Goal: Contribute content: Contribute content

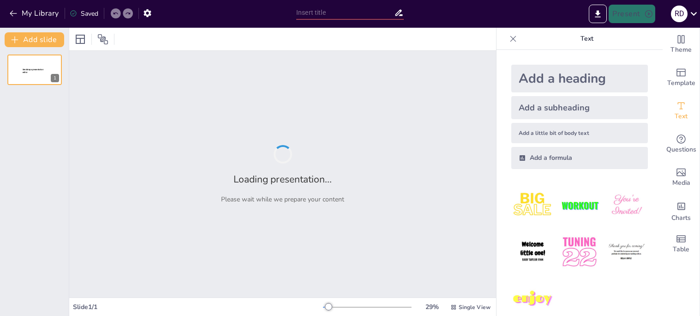
type input "De [GEOGRAPHIC_DATA]: Een Blik op het Australisch Impressionisme"
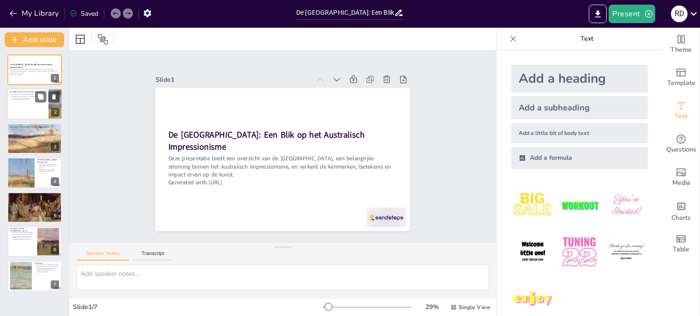
click at [44, 108] on div at bounding box center [34, 104] width 55 height 31
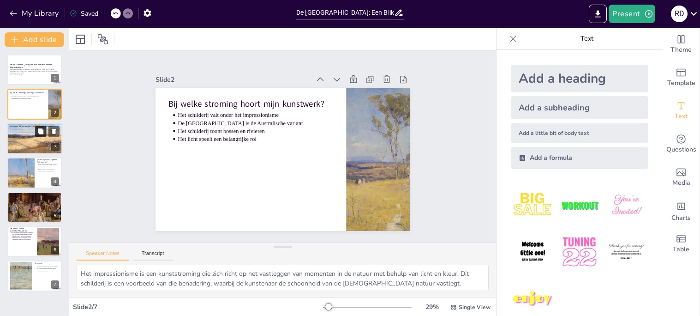
click at [42, 132] on icon at bounding box center [41, 131] width 6 height 6
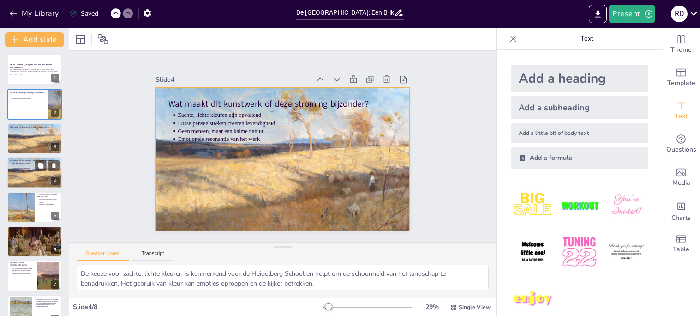
click at [42, 175] on div at bounding box center [35, 172] width 60 height 31
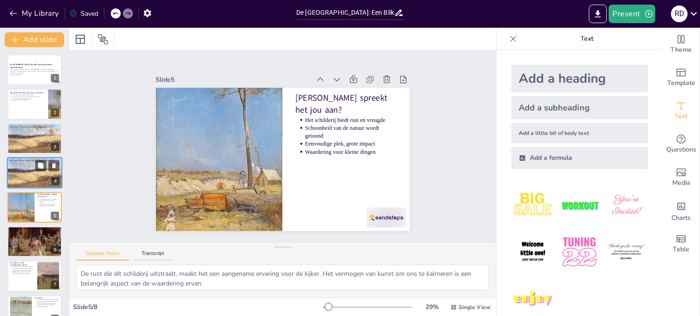
type textarea "Het leren waarderen van gewone dingen kan onze kijk op de wereld veranderen. De…"
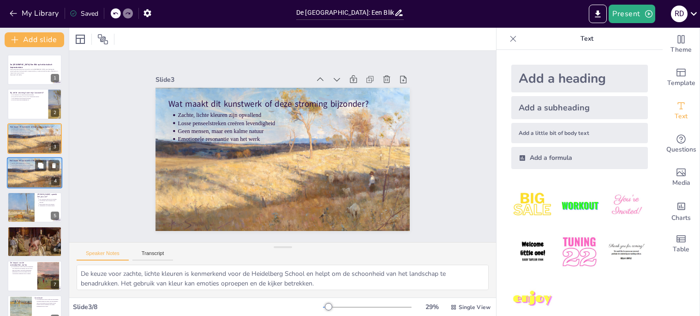
type textarea "Het impressionisme is een kunststroming die zich richt op het vastleggen van mo…"
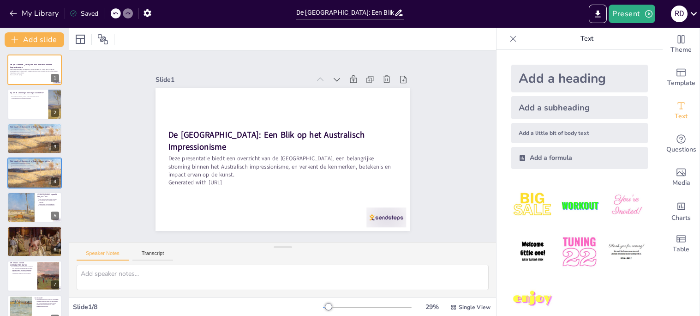
click at [515, 40] on icon at bounding box center [513, 38] width 9 height 9
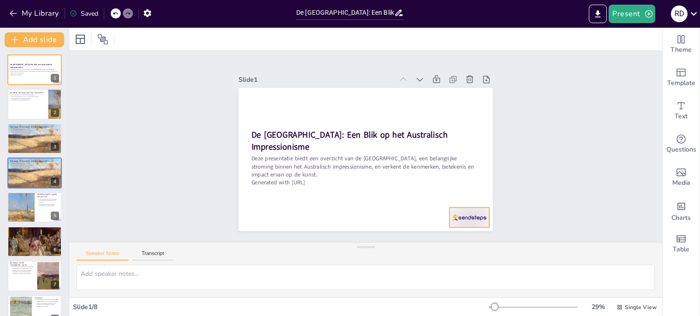
click at [360, 248] on div at bounding box center [343, 270] width 34 height 44
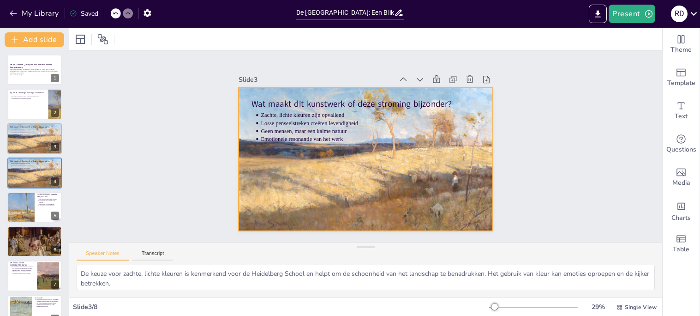
click at [339, 164] on div at bounding box center [364, 159] width 287 height 171
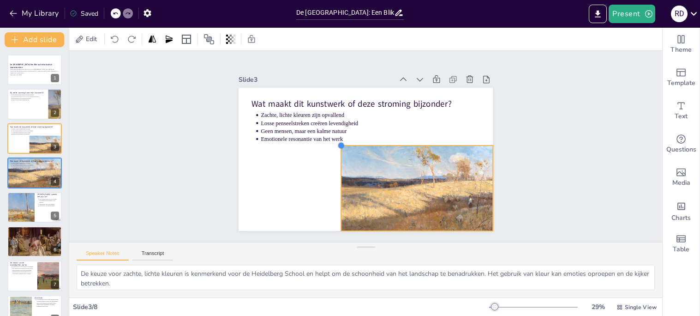
drag, startPoint x: 239, startPoint y: 87, endPoint x: 399, endPoint y: 144, distance: 169.8
click at [399, 144] on div "Wat maakt dit kunstwerk of deze stroming bijzonder? Zachte, lichte kleuren zijn…" at bounding box center [378, 146] width 143 height 254
click at [549, 195] on div "Slide 1 De Heidelberg School: Een Blik op het Australisch Impressionisme Deze p…" at bounding box center [365, 146] width 365 height 623
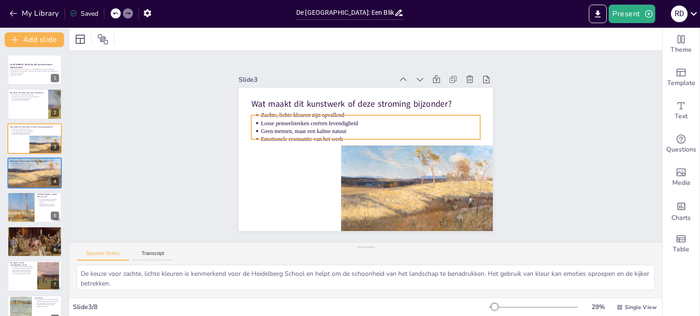
click at [377, 128] on p "Geen mensen, maar een kalme natuur" at bounding box center [381, 151] width 8 height 219
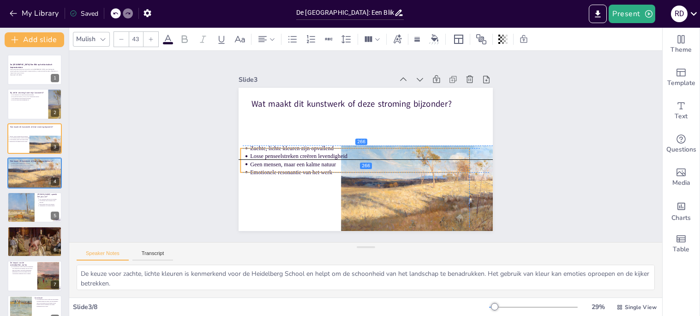
drag, startPoint x: 324, startPoint y: 128, endPoint x: 316, endPoint y: 162, distance: 34.7
click at [316, 162] on p "Geen mensen, maar een kalme natuur" at bounding box center [383, 140] width 135 height 182
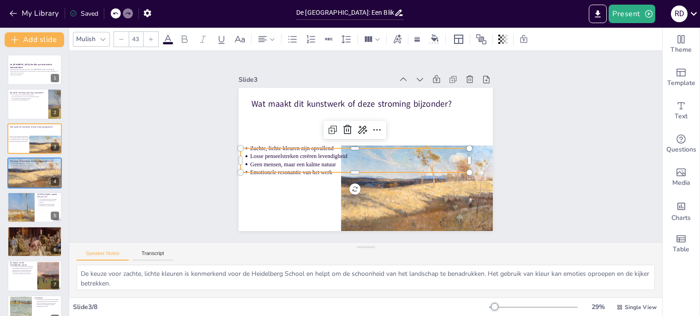
click at [560, 126] on div "Slide 1 De Heidelberg School: Een Blik op het Australisch Impressionisme Deze p…" at bounding box center [365, 147] width 593 height 192
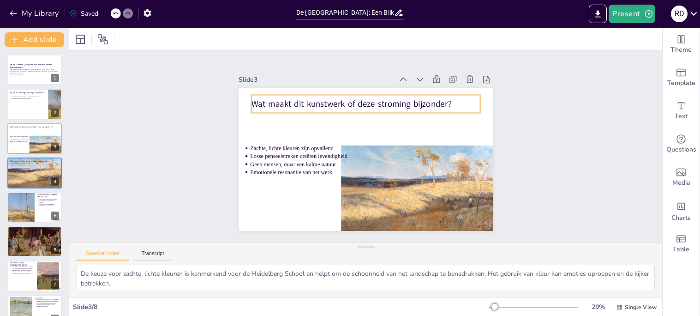
click at [358, 102] on p "Wat maakt dit kunstwerk of deze stroming bijzonder?" at bounding box center [337, 115] width 178 height 162
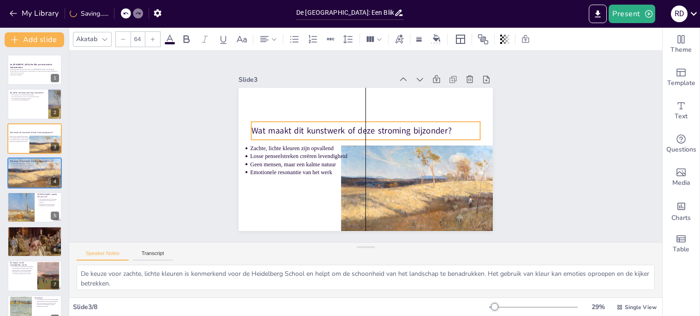
drag, startPoint x: 358, startPoint y: 102, endPoint x: 357, endPoint y: 128, distance: 26.8
click at [357, 128] on p "Wat maakt dit kunstwerk of deze stroming bijzonder?" at bounding box center [379, 154] width 125 height 204
click at [521, 153] on div "Slide 1 De Heidelberg School: Een Blik op het Australisch Impressionisme Deze p…" at bounding box center [365, 146] width 310 height 620
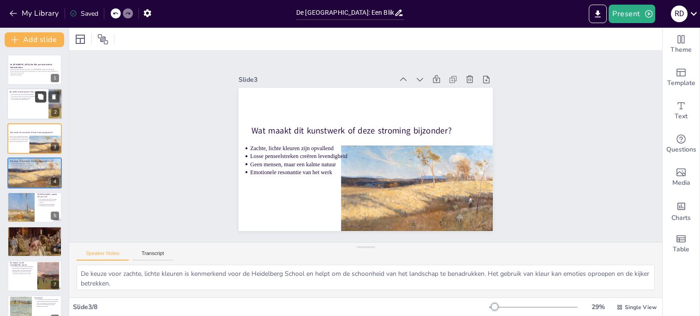
click at [45, 100] on button at bounding box center [40, 96] width 11 height 11
type textarea "Het impressionisme is een kunststroming die zich richt op het vastleggen van mo…"
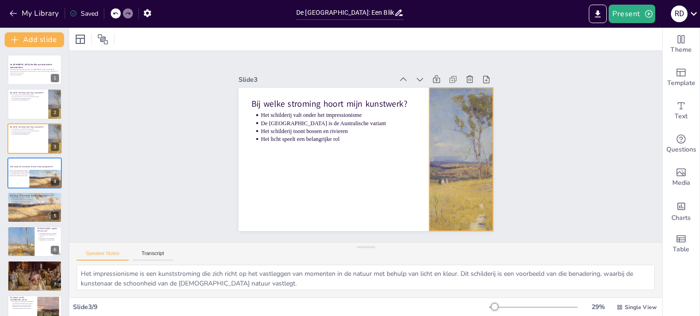
click at [375, 149] on div at bounding box center [290, 87] width 172 height 182
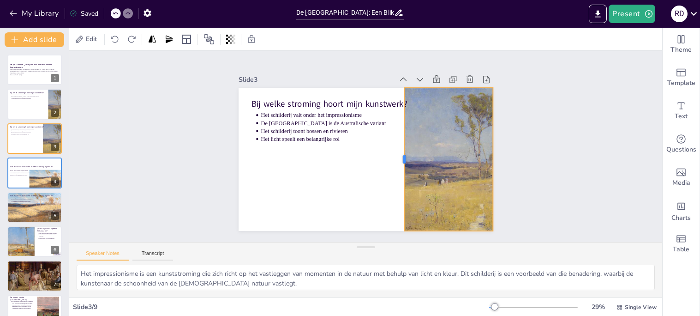
drag, startPoint x: 428, startPoint y: 162, endPoint x: 401, endPoint y: 162, distance: 27.7
click at [401, 162] on div at bounding box center [397, 167] width 37 height 142
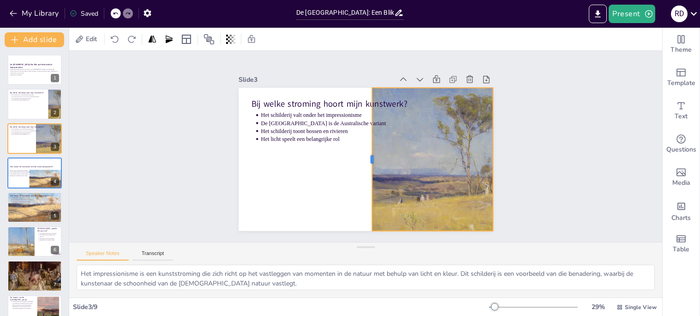
drag, startPoint x: 401, startPoint y: 162, endPoint x: 371, endPoint y: 155, distance: 30.3
click at [371, 155] on div at bounding box center [375, 136] width 120 height 90
click at [30, 108] on div at bounding box center [34, 104] width 55 height 31
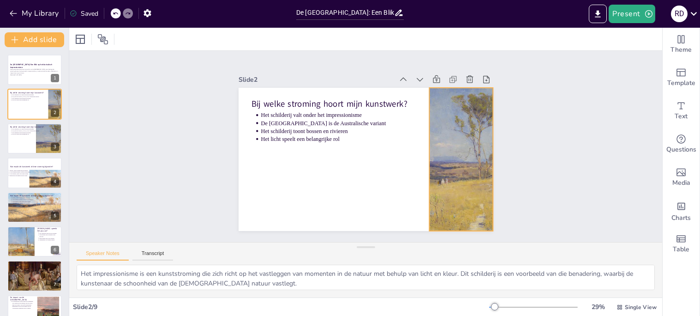
click at [455, 171] on div at bounding box center [373, 242] width 164 height 143
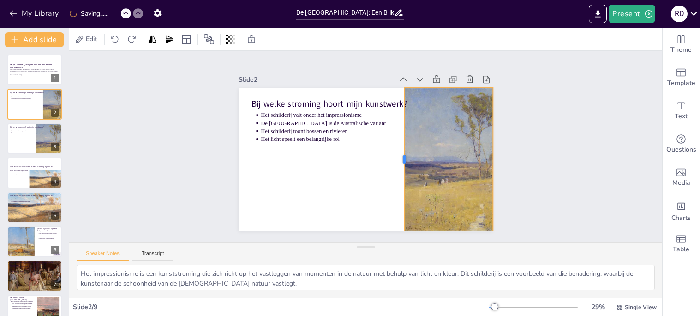
drag, startPoint x: 427, startPoint y: 156, endPoint x: 402, endPoint y: 155, distance: 25.0
click at [335, 155] on div at bounding box center [330, 133] width 7 height 143
click at [524, 172] on div "Slide 1 De Heidelberg School: Een Blik op het Australisch Impressionisme Deze p…" at bounding box center [366, 146] width 416 height 619
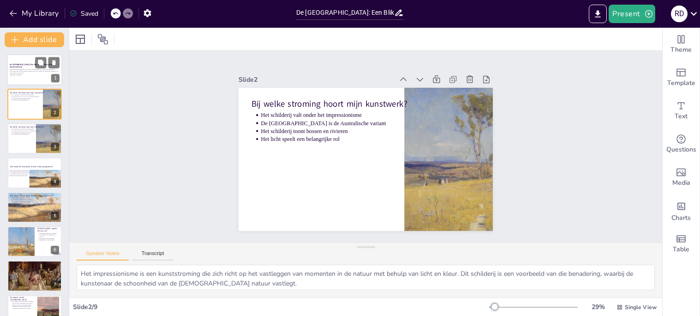
click at [25, 71] on p "Deze presentatie biedt een overzicht van de [GEOGRAPHIC_DATA], een belangrijke …" at bounding box center [35, 71] width 50 height 5
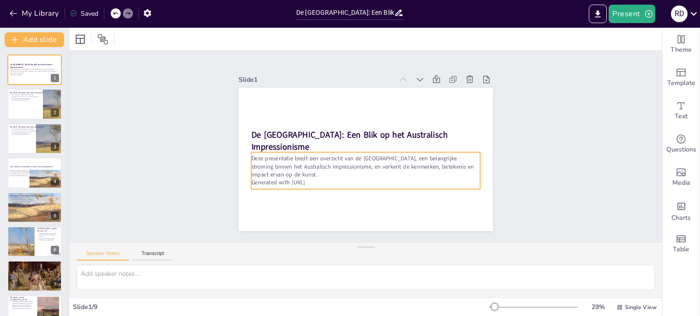
click at [274, 177] on p "Deze presentatie biedt een overzicht van de [GEOGRAPHIC_DATA], een belangrijke …" at bounding box center [365, 167] width 229 height 24
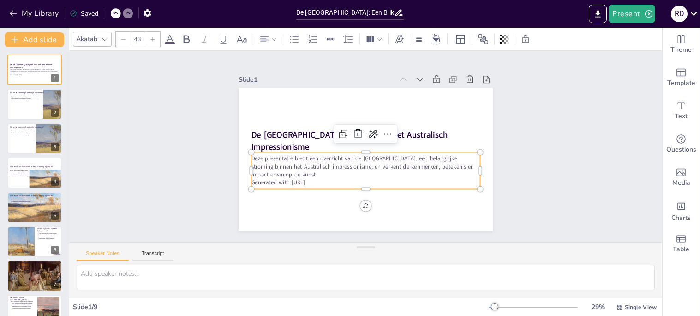
click at [309, 176] on p "Generated with [URL]" at bounding box center [383, 114] width 202 height 121
click at [325, 181] on p "Generated with [URL]" at bounding box center [358, 181] width 226 height 55
click at [325, 181] on p "Generated with [URL]" at bounding box center [387, 117] width 190 height 141
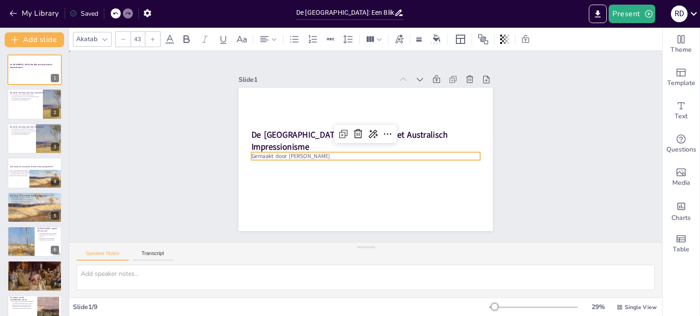
click at [556, 200] on div "Slide 1 De Heidelberg School: Een Blik op het Australisch Impressionisme Gemaak…" at bounding box center [365, 146] width 503 height 592
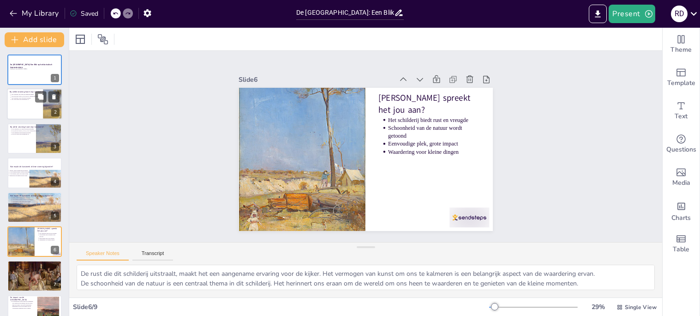
type textarea "Het leren waarderen van gewone dingen kan onze kijk op de wereld veranderen. De…"
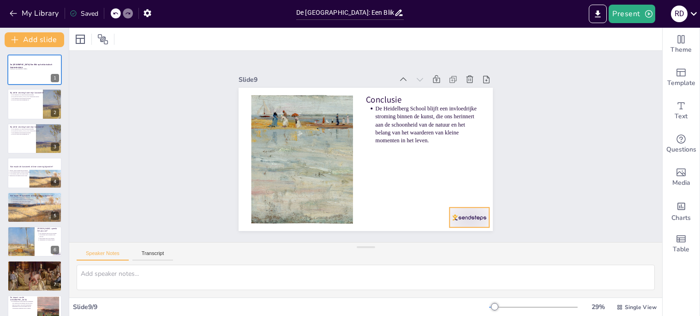
click at [276, 99] on div at bounding box center [255, 87] width 42 height 24
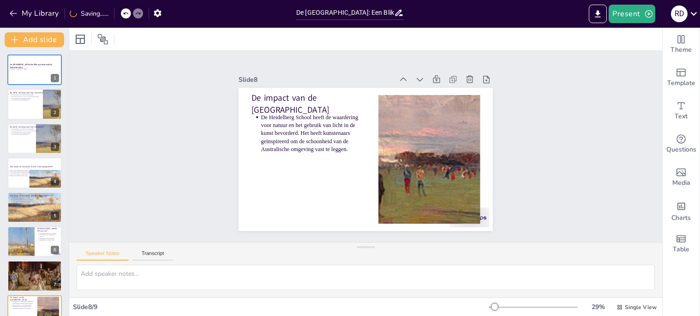
type textarea "Het leren waarderen van gewone dingen kan onze kijk op de wereld veranderen. De…"
click at [447, 62] on div at bounding box center [437, 43] width 20 height 40
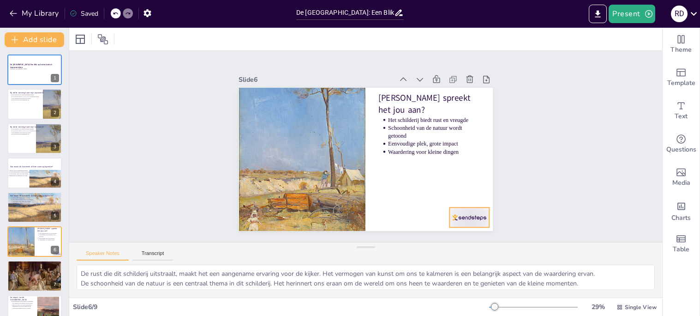
click at [482, 174] on div at bounding box center [491, 155] width 44 height 37
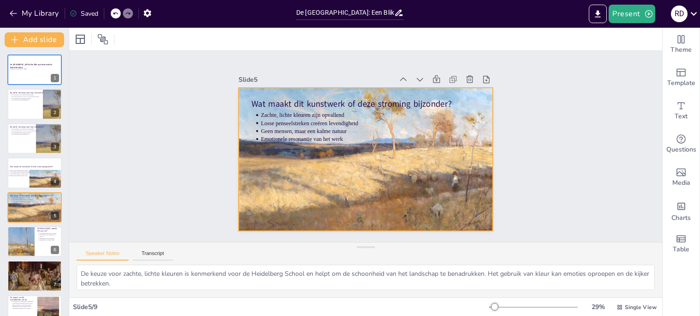
click at [442, 176] on div at bounding box center [378, 148] width 197 height 297
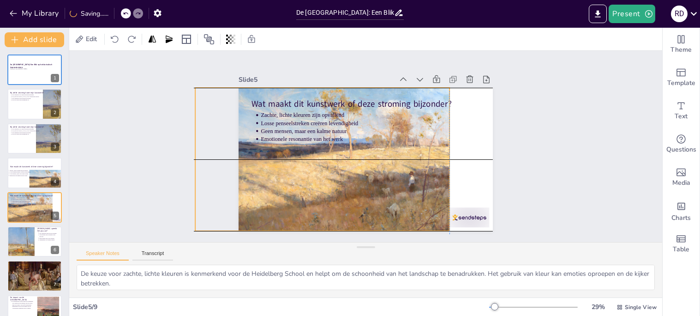
drag, startPoint x: 491, startPoint y: 159, endPoint x: 447, endPoint y: 162, distance: 44.9
click at [447, 162] on div at bounding box center [408, 133] width 273 height 143
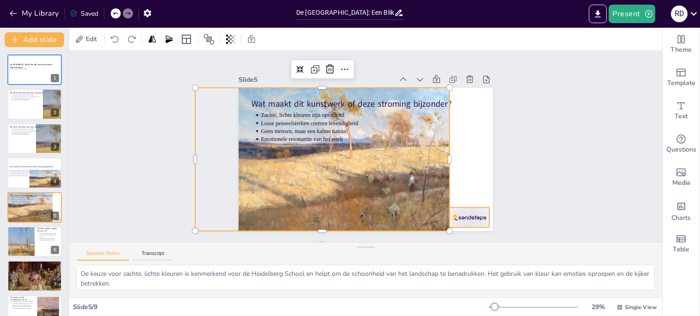
click at [318, 236] on div at bounding box center [306, 257] width 24 height 42
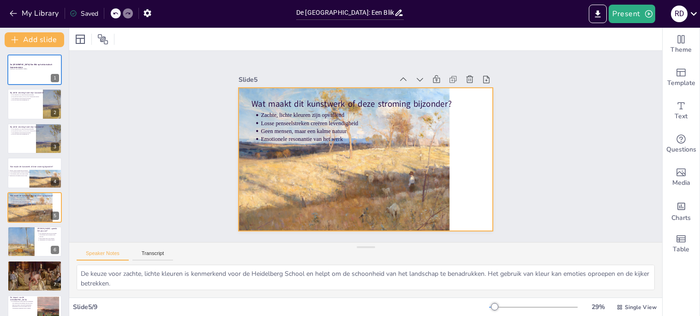
click at [391, 221] on div at bounding box center [327, 122] width 289 height 299
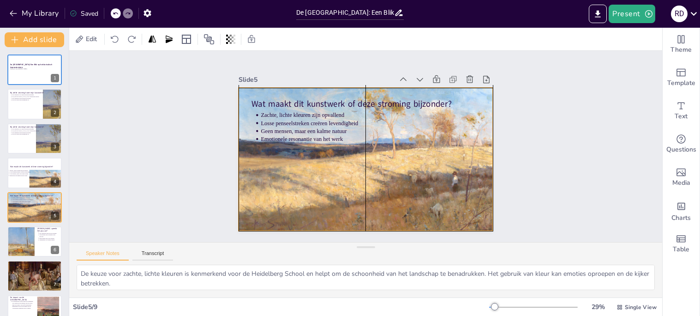
drag, startPoint x: 384, startPoint y: 199, endPoint x: 428, endPoint y: 197, distance: 43.9
click at [428, 197] on div at bounding box center [364, 133] width 287 height 171
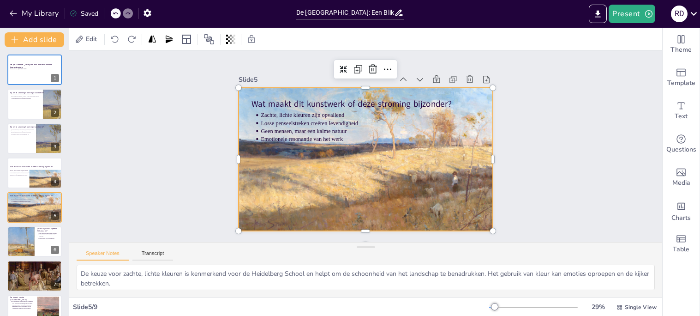
click at [503, 173] on div "Slide 1 De Heidelberg School: Een Blik op het Australisch Impressionisme Gemaak…" at bounding box center [366, 146] width 279 height 348
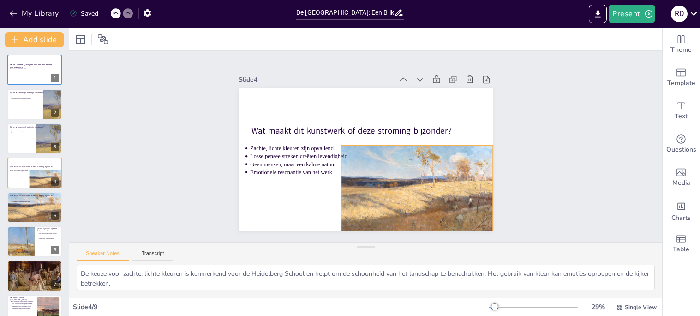
click at [390, 197] on div at bounding box center [431, 157] width 184 height 156
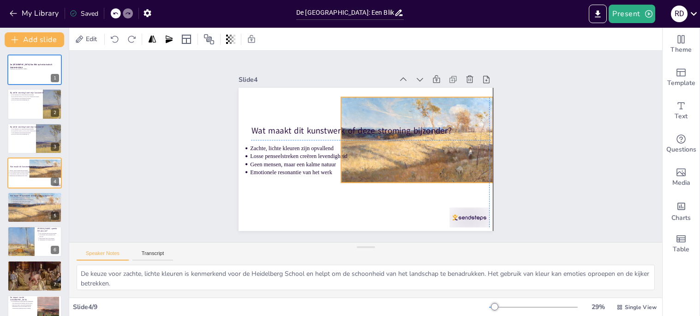
drag, startPoint x: 431, startPoint y: 181, endPoint x: 429, endPoint y: 133, distance: 48.0
click at [429, 148] on div "Wat maakt dit kunstwerk of deze stroming bijzonder? Zachte, lichte kleuren zijn…" at bounding box center [342, 199] width 232 height 103
click at [464, 102] on div at bounding box center [472, 80] width 34 height 44
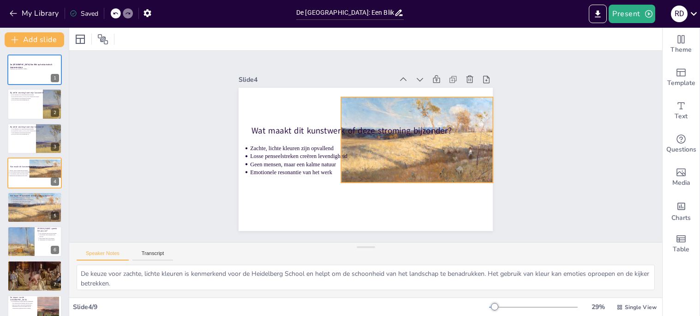
click at [407, 180] on div at bounding box center [348, 97] width 117 height 177
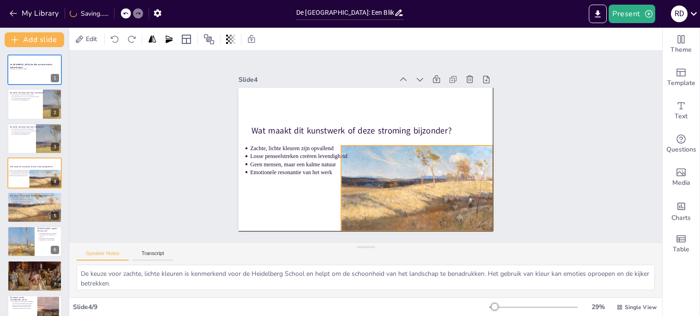
drag, startPoint x: 460, startPoint y: 156, endPoint x: 459, endPoint y: 203, distance: 46.6
click at [437, 203] on div "Wat maakt dit kunstwerk of deze stroming bijzonder? Zachte, lichte kleuren zijn…" at bounding box center [424, 140] width 27 height 253
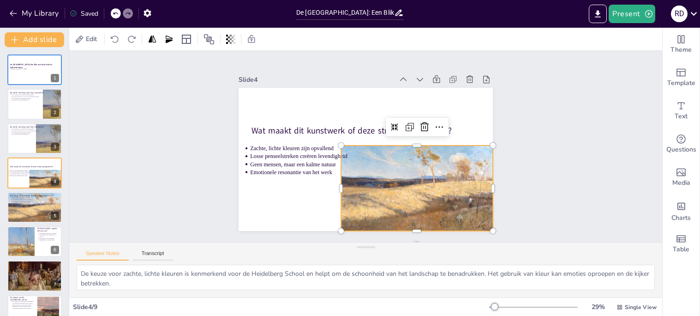
click at [556, 184] on div "Slide 1 De Heidelberg School: Een Blik op het Australisch Impressionisme Gemaak…" at bounding box center [366, 146] width 620 height 310
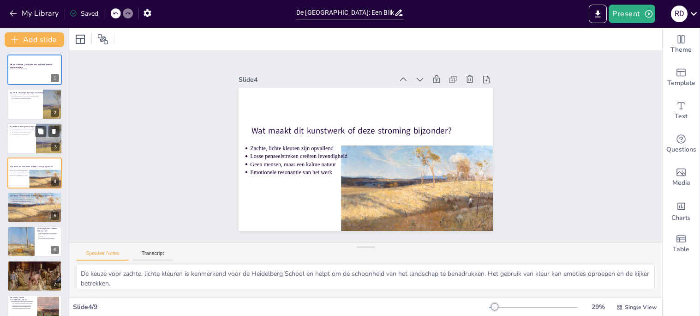
click at [54, 140] on div at bounding box center [52, 141] width 32 height 37
type textarea "Het impressionisme is een kunststroming die zich richt op het vastleggen van mo…"
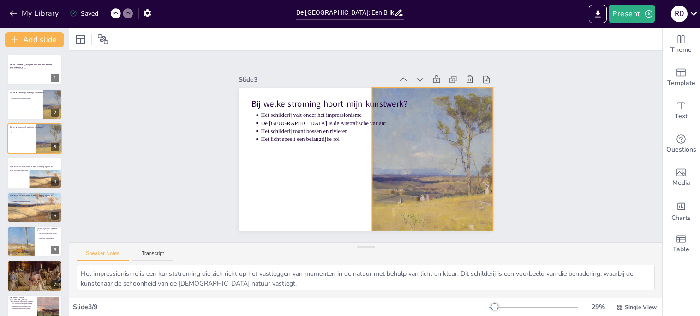
click at [393, 171] on div at bounding box center [298, 96] width 192 height 205
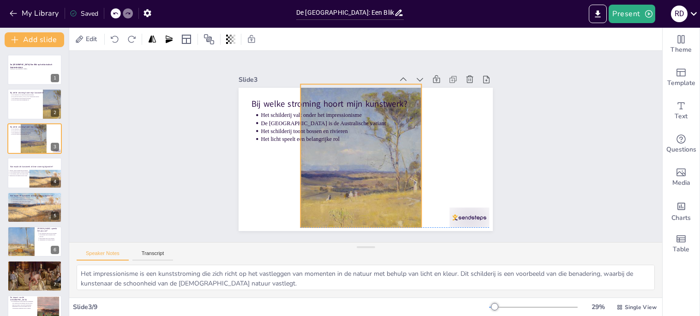
drag, startPoint x: 476, startPoint y: 171, endPoint x: 405, endPoint y: 165, distance: 71.8
click at [405, 165] on div at bounding box center [341, 148] width 205 height 192
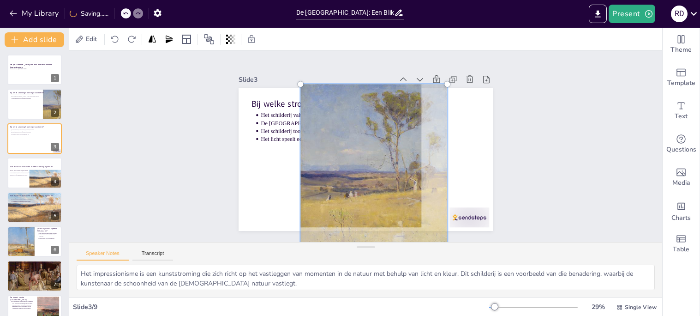
click at [442, 241] on div at bounding box center [420, 259] width 44 height 37
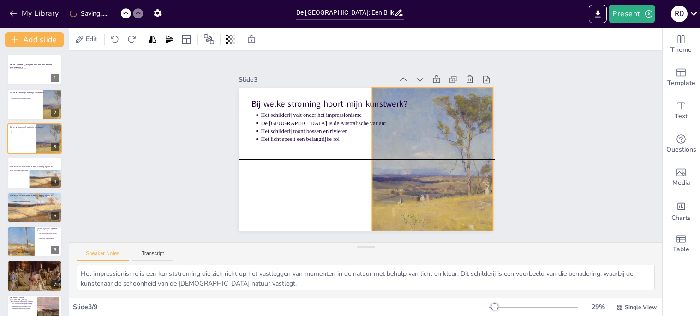
drag, startPoint x: 387, startPoint y: 189, endPoint x: 460, endPoint y: 190, distance: 73.4
click at [460, 190] on div at bounding box center [448, 154] width 179 height 195
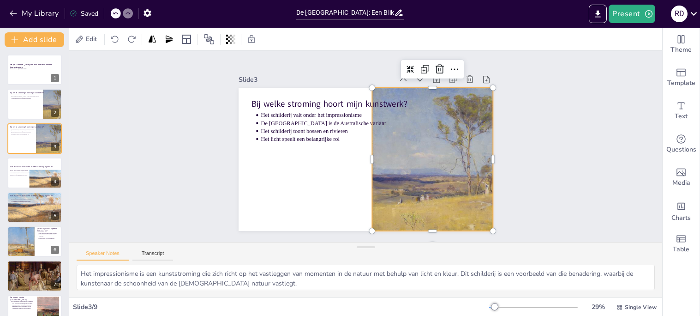
click at [455, 185] on div at bounding box center [357, 229] width 195 height 179
click at [551, 185] on div "Slide 1 De Heidelberg School: Een Blik op het Australisch Impressionisme Gemaak…" at bounding box center [366, 146] width 620 height 310
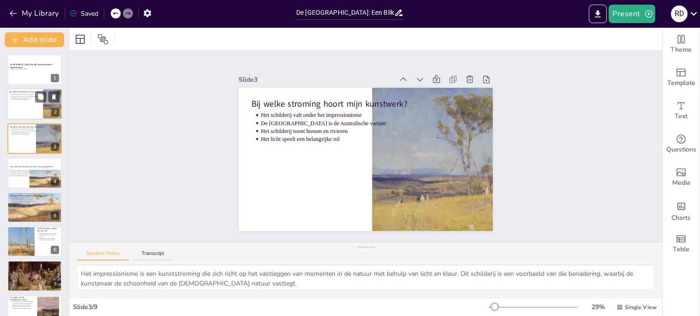
click at [43, 103] on div at bounding box center [55, 104] width 25 height 31
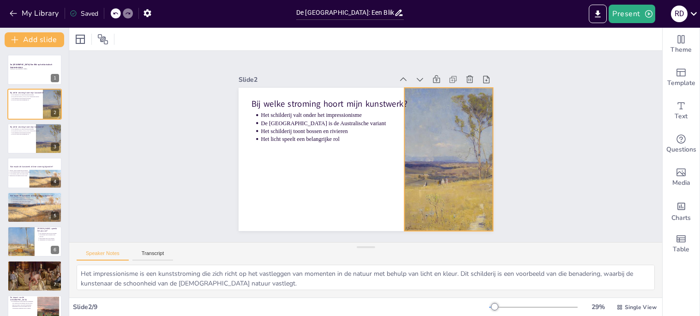
click at [434, 129] on div at bounding box center [349, 52] width 172 height 154
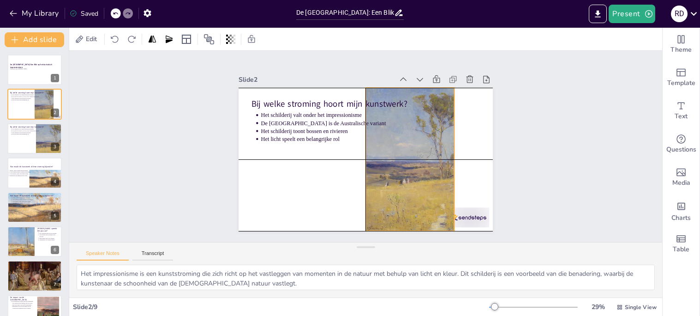
drag, startPoint x: 478, startPoint y: 160, endPoint x: 439, endPoint y: 160, distance: 38.8
click at [439, 160] on div at bounding box center [390, 93] width 164 height 143
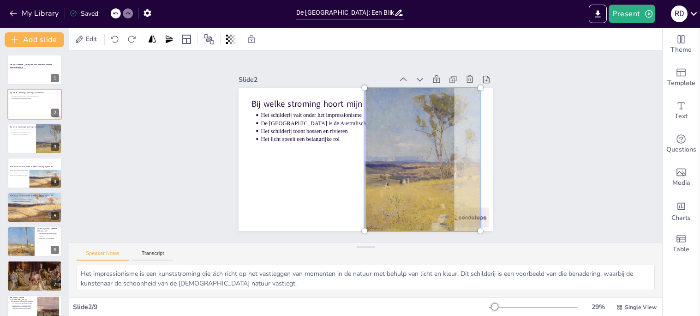
click at [382, 42] on div at bounding box center [361, 21] width 39 height 44
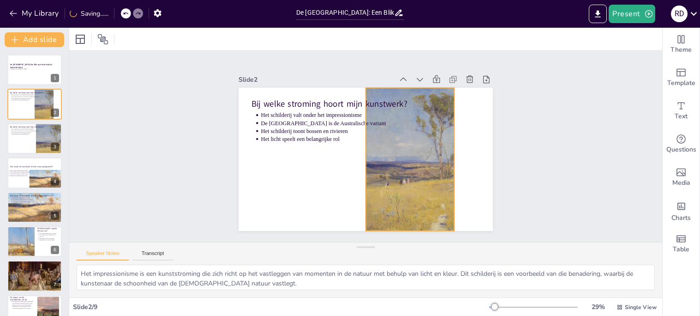
click at [430, 194] on div at bounding box center [418, 171] width 143 height 164
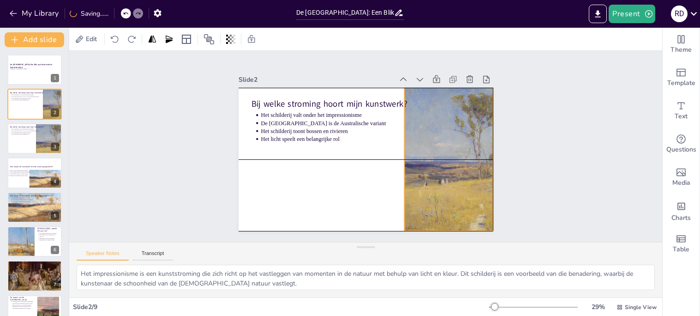
drag, startPoint x: 430, startPoint y: 194, endPoint x: 469, endPoint y: 194, distance: 38.8
click at [424, 194] on div at bounding box center [352, 242] width 143 height 116
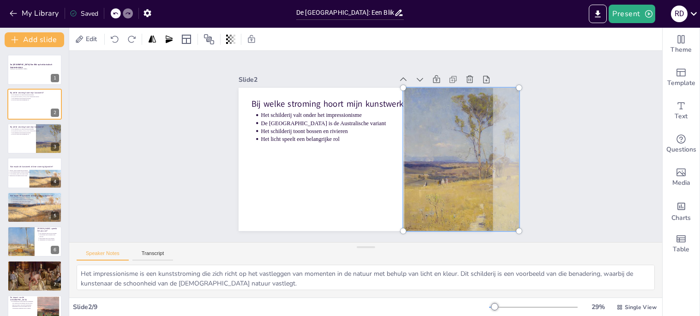
click at [548, 146] on div "Slide 1 De Heidelberg School: Een Blik op het Australisch Impressionisme Gemaak…" at bounding box center [365, 146] width 365 height 623
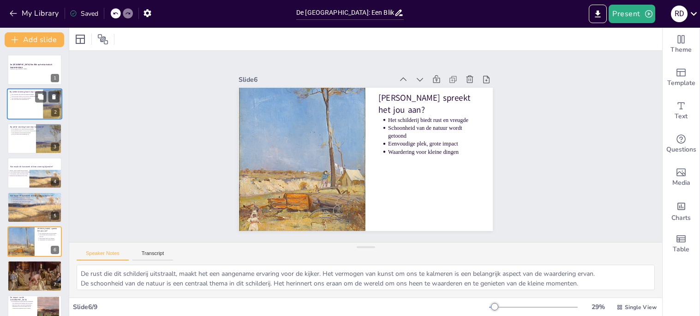
type textarea "Het leren waarderen van gewone dingen kan onze kijk op de wereld veranderen. De…"
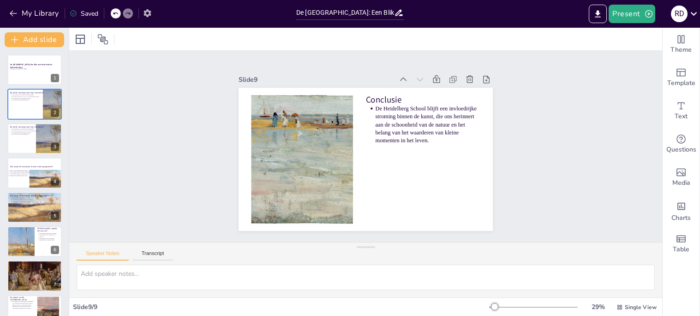
click at [152, 10] on icon "button" at bounding box center [148, 13] width 10 height 10
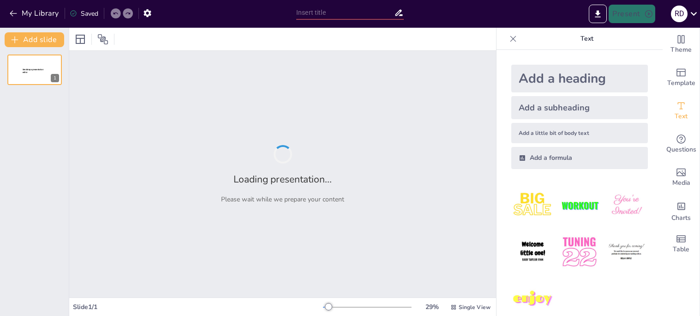
type input "De [GEOGRAPHIC_DATA]: Een Blik op het Australisch Impressionisme"
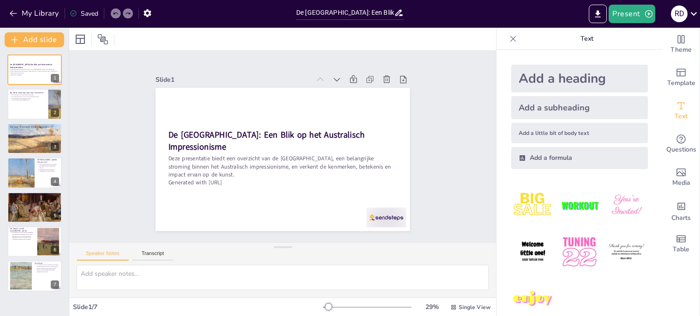
click at [517, 37] on icon at bounding box center [513, 38] width 9 height 9
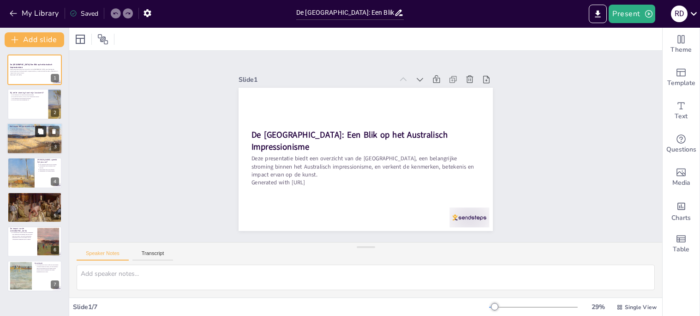
click at [35, 134] on button at bounding box center [40, 131] width 11 height 11
type textarea "De keuze voor zachte, lichte kleuren is kenmerkend voor de Heidelberg School en…"
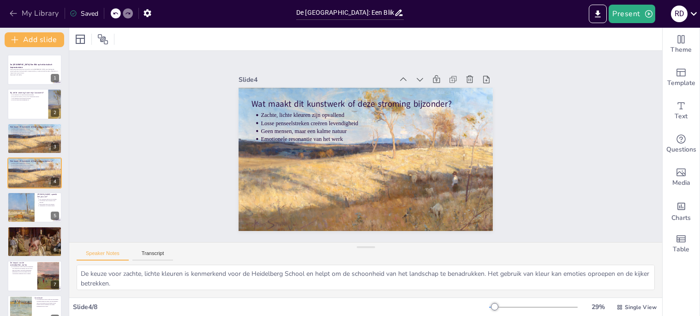
click at [11, 13] on icon "button" at bounding box center [13, 14] width 7 height 6
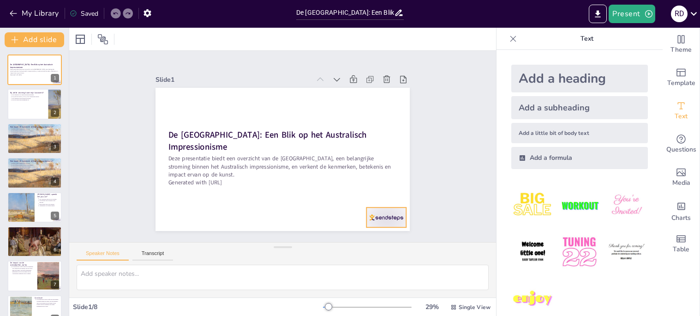
click at [390, 220] on div at bounding box center [386, 217] width 40 height 20
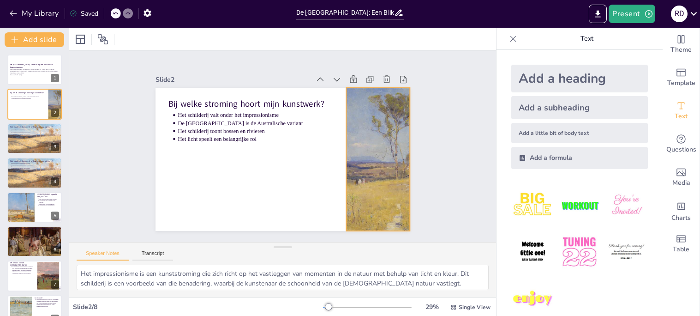
click at [377, 197] on div at bounding box center [378, 159] width 116 height 143
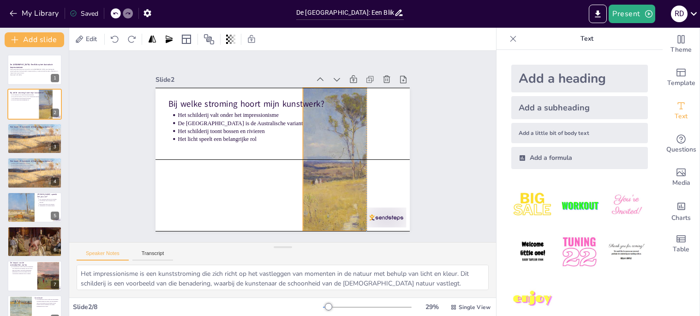
drag, startPoint x: 377, startPoint y: 197, endPoint x: 336, endPoint y: 198, distance: 41.5
click at [336, 198] on div at bounding box center [335, 159] width 116 height 143
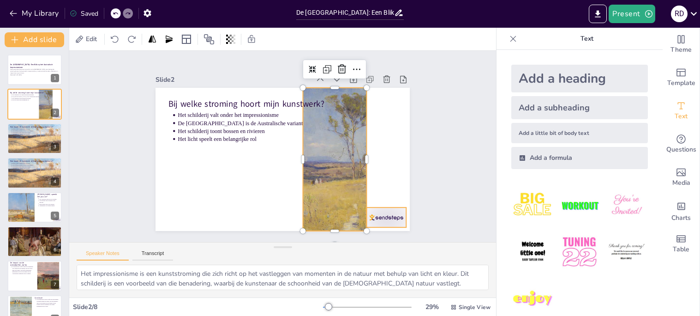
click at [395, 217] on div at bounding box center [386, 217] width 40 height 20
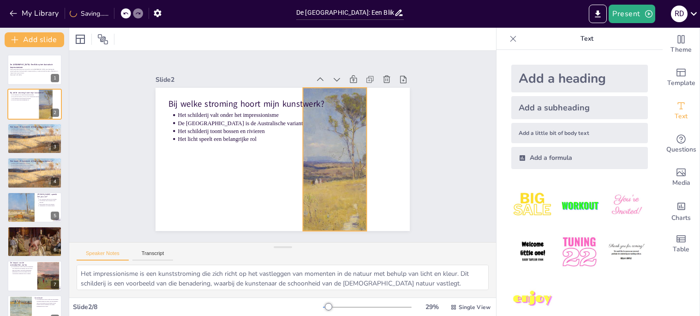
click at [354, 201] on div at bounding box center [335, 159] width 116 height 143
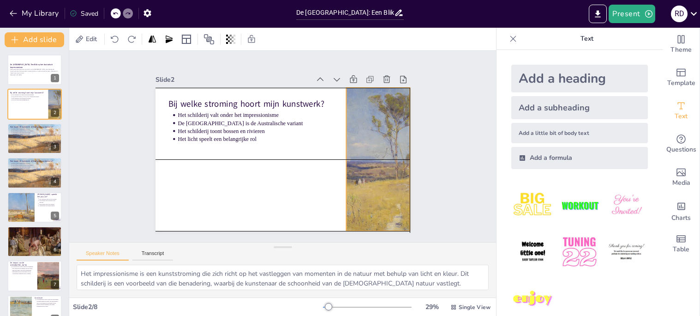
drag, startPoint x: 354, startPoint y: 201, endPoint x: 396, endPoint y: 203, distance: 41.6
click at [396, 203] on div at bounding box center [378, 159] width 116 height 143
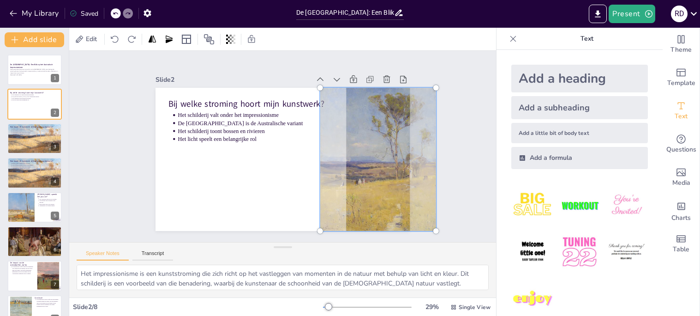
click at [478, 188] on div "Slide 1 De Heidelberg School: Een Blik op het Australisch Impressionisme Deze p…" at bounding box center [282, 146] width 427 height 191
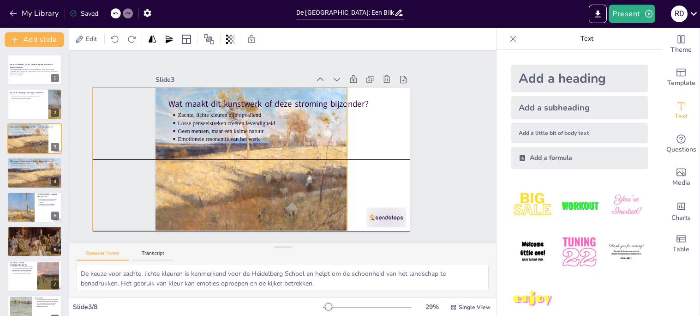
drag, startPoint x: 365, startPoint y: 169, endPoint x: 303, endPoint y: 173, distance: 62.8
click at [303, 173] on div at bounding box center [220, 159] width 273 height 143
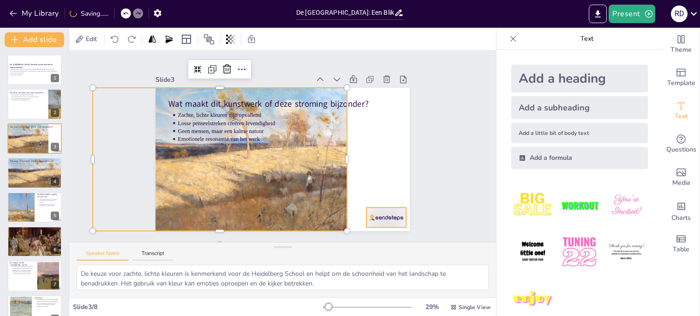
click at [391, 225] on div at bounding box center [386, 217] width 40 height 20
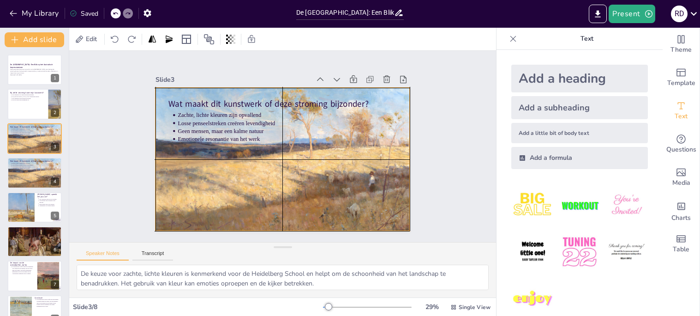
drag, startPoint x: 292, startPoint y: 201, endPoint x: 354, endPoint y: 200, distance: 62.3
click at [354, 200] on div at bounding box center [282, 159] width 273 height 143
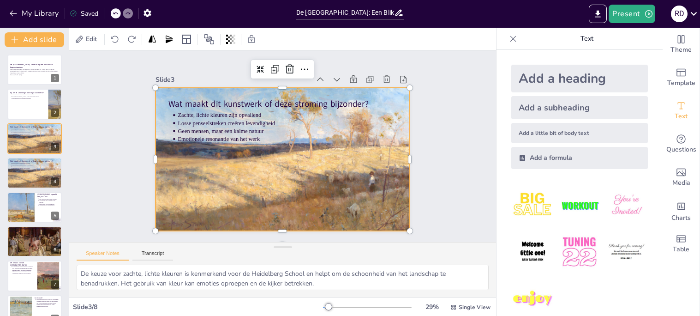
click at [468, 178] on div "Slide 1 De Heidelberg School: Een Blik op het Australisch Impressionisme Deze p…" at bounding box center [282, 146] width 427 height 191
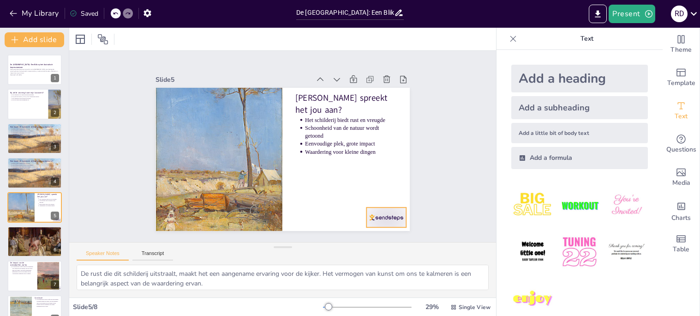
click at [400, 216] on div at bounding box center [386, 217] width 40 height 20
type textarea "Het leren waarderen van gewone dingen kan onze kijk op de wereld veranderen. De…"
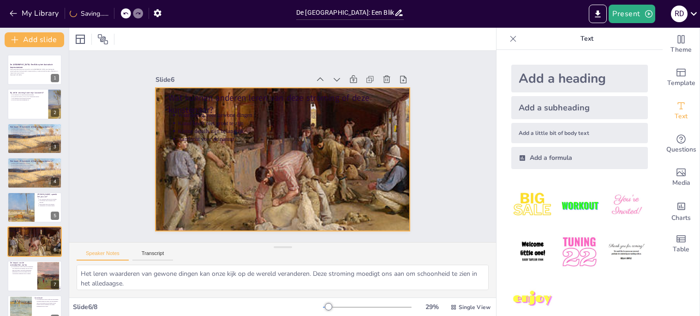
click at [380, 211] on div at bounding box center [283, 159] width 254 height 169
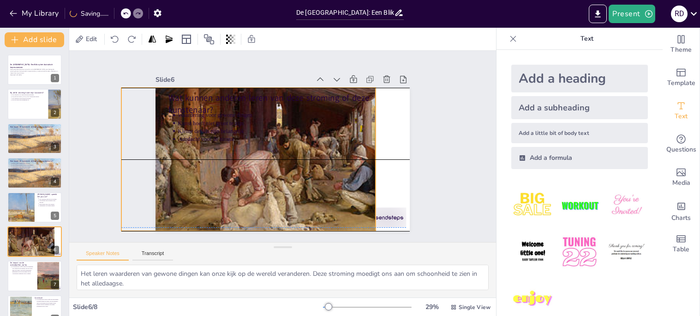
drag, startPoint x: 380, startPoint y: 211, endPoint x: 346, endPoint y: 211, distance: 34.6
click at [346, 211] on div at bounding box center [248, 159] width 254 height 169
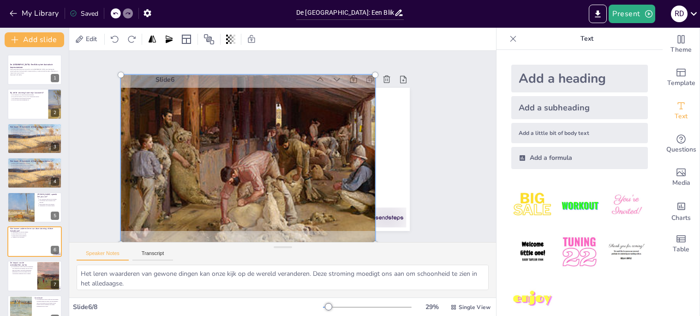
click at [391, 219] on div at bounding box center [386, 217] width 40 height 20
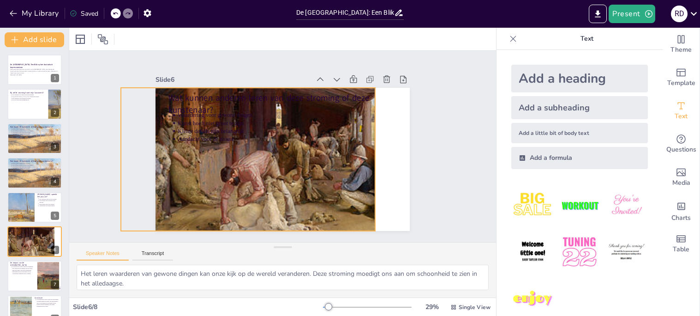
click at [348, 201] on div at bounding box center [248, 159] width 254 height 169
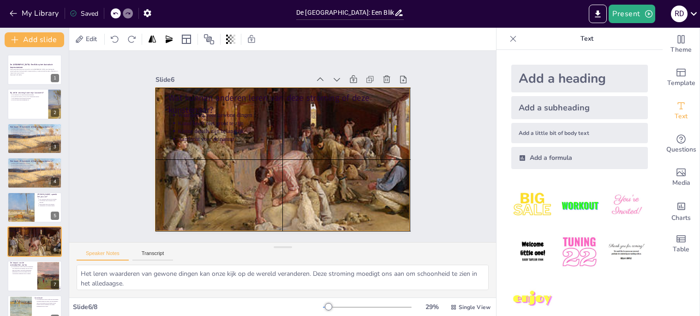
drag, startPoint x: 348, startPoint y: 201, endPoint x: 384, endPoint y: 201, distance: 36.0
click at [384, 201] on div at bounding box center [283, 159] width 254 height 169
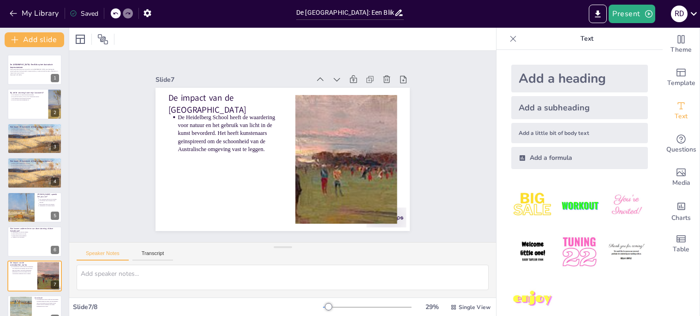
click at [399, 217] on div at bounding box center [386, 217] width 40 height 20
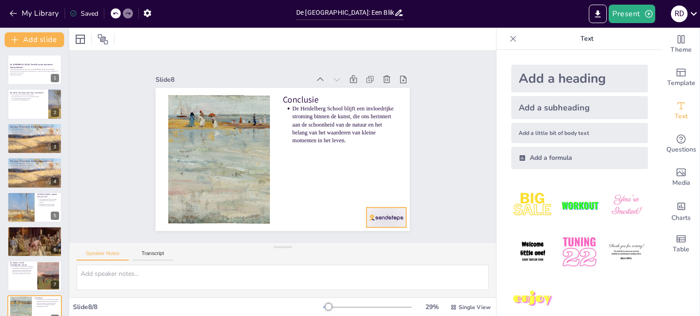
click at [383, 220] on div at bounding box center [386, 217] width 40 height 20
click at [468, 171] on div "Slide 1 De Heidelberg School: Een Blik op het Australisch Impressionisme Deze p…" at bounding box center [282, 146] width 427 height 191
click at [693, 7] on icon at bounding box center [694, 13] width 12 height 12
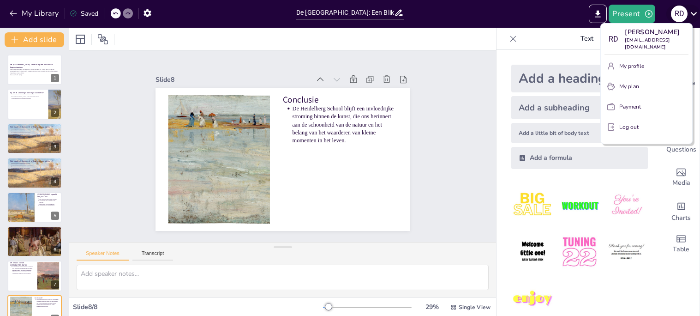
click at [693, 7] on div at bounding box center [350, 158] width 700 height 316
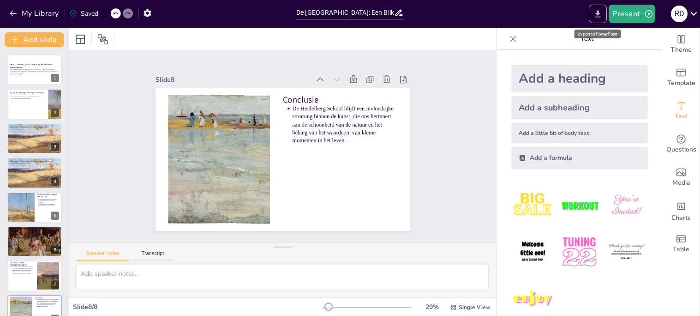
click at [600, 10] on icon "Export to PowerPoint" at bounding box center [598, 13] width 6 height 7
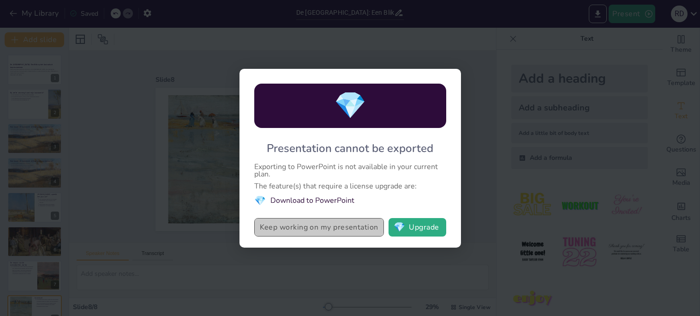
click at [334, 228] on button "Keep working on my presentation" at bounding box center [319, 227] width 130 height 18
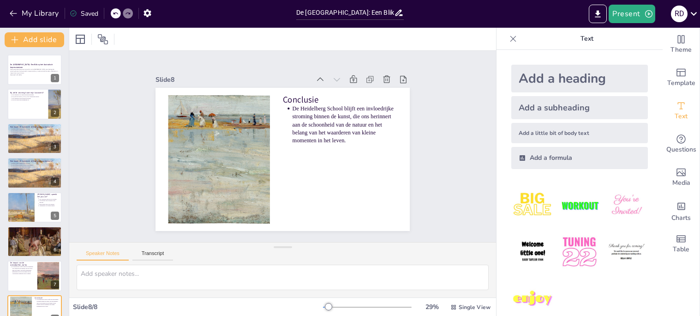
click at [513, 41] on icon at bounding box center [513, 38] width 9 height 9
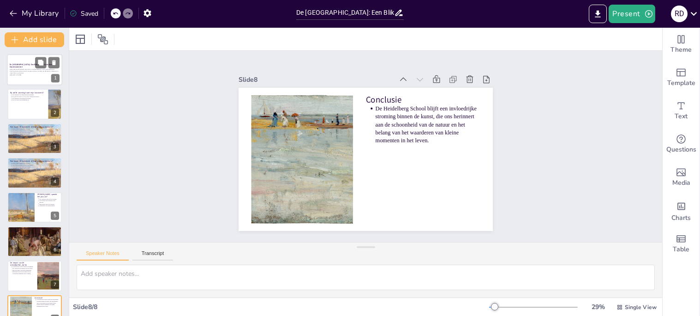
click at [30, 75] on p "Generated with [URL]" at bounding box center [35, 75] width 50 height 2
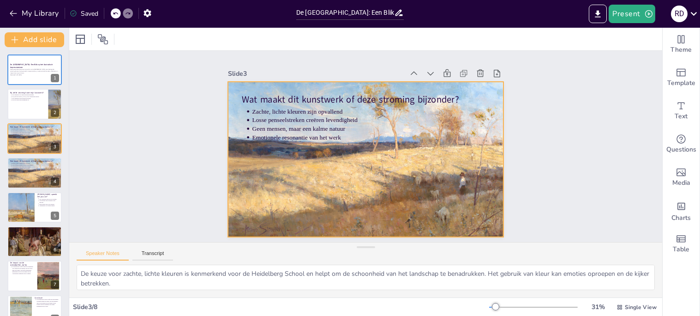
click at [325, 159] on div at bounding box center [366, 159] width 296 height 155
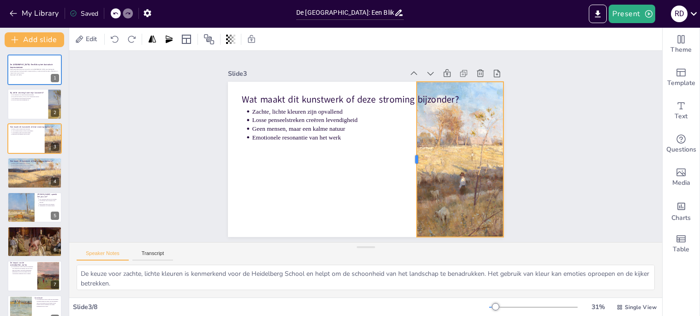
drag, startPoint x: 226, startPoint y: 158, endPoint x: 415, endPoint y: 162, distance: 188.8
click at [415, 162] on div at bounding box center [412, 159] width 7 height 155
click at [597, 189] on div "Slide 1 De Heidelberg School: Een Blik op het Australisch Impressionisme Deze p…" at bounding box center [365, 146] width 593 height 191
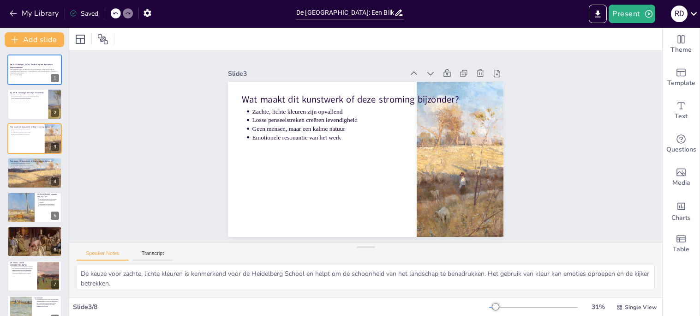
type textarea "Het impressionisme is een kunststroming die zich richt op het vastleggen van mo…"
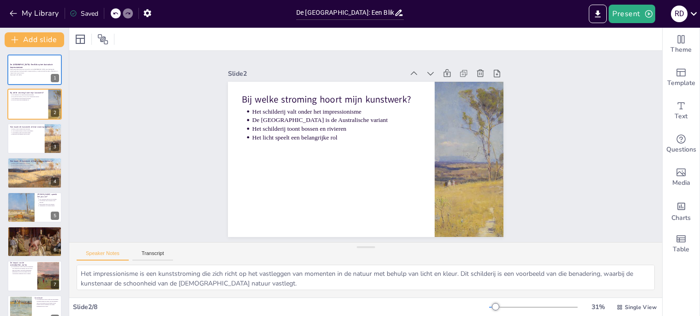
type textarea "De keuze voor zachte, lichte kleuren is kenmerkend voor de Heidelberg School en…"
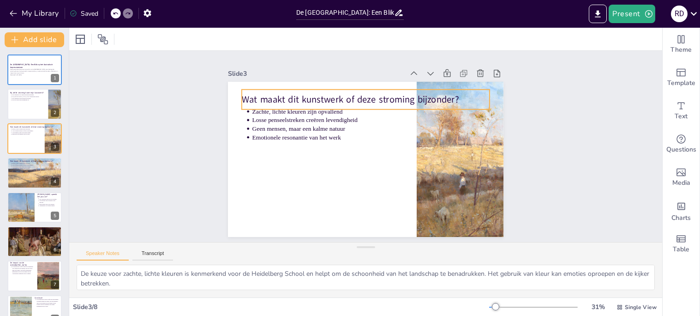
click at [419, 98] on p "Wat maakt dit kunstwerk of deze stroming bijzonder?" at bounding box center [366, 99] width 248 height 13
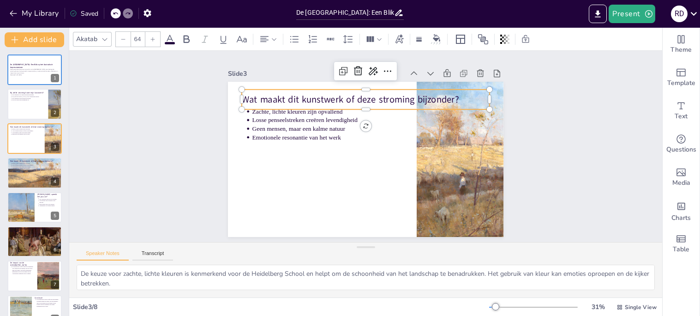
click at [463, 99] on p "Wat maakt dit kunstwerk of deze stroming bijzonder?" at bounding box center [366, 99] width 248 height 13
drag, startPoint x: 462, startPoint y: 99, endPoint x: 457, endPoint y: 97, distance: 5.8
click at [457, 97] on p "Wat maakt dit kunstwerk of deze stroming bijzonder?" at bounding box center [360, 97] width 248 height 13
click at [563, 106] on div "Slide 1 De Heidelberg School: Een Blik op het Australisch Impressionisme Deze p…" at bounding box center [365, 146] width 593 height 191
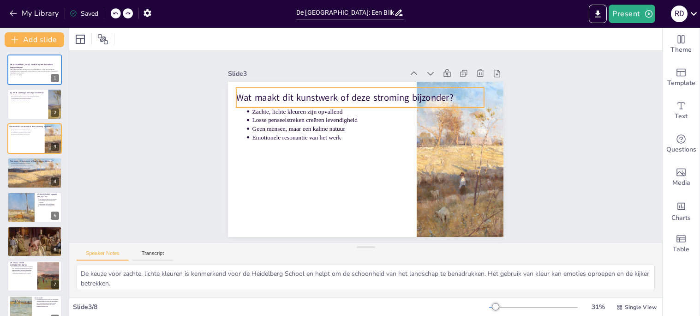
click at [432, 91] on span "Wat maakt dit kunstwerk of deze stroming bijzonder?" at bounding box center [344, 97] width 217 height 12
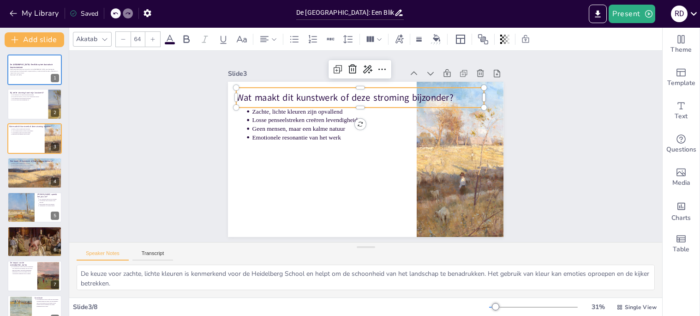
click at [437, 94] on span "Wat maakt dit kunstwerk of deze stroming bijzonder?" at bounding box center [344, 97] width 217 height 12
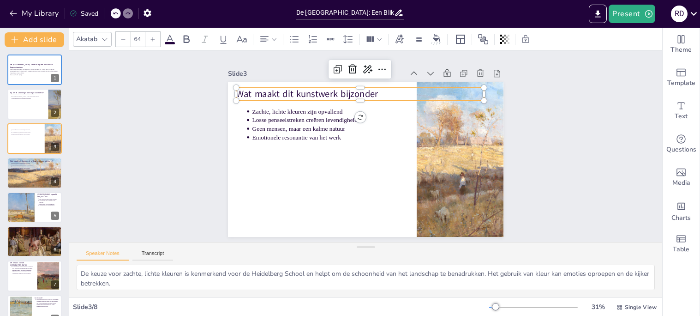
click at [599, 137] on div "Slide 1 De Heidelberg School: Een Blik op het Australisch Impressionisme Deze p…" at bounding box center [365, 146] width 593 height 191
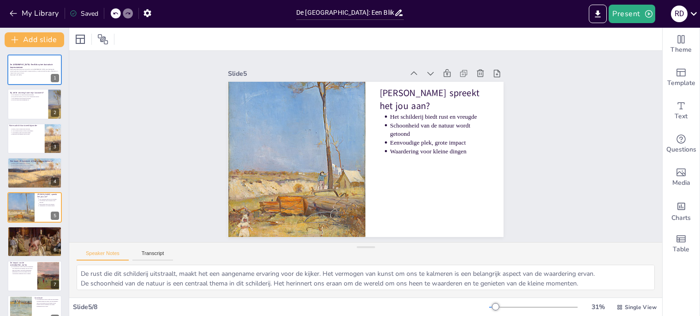
type textarea "Het leren waarderen van gewone dingen kan onze kijk op de wereld veranderen. De…"
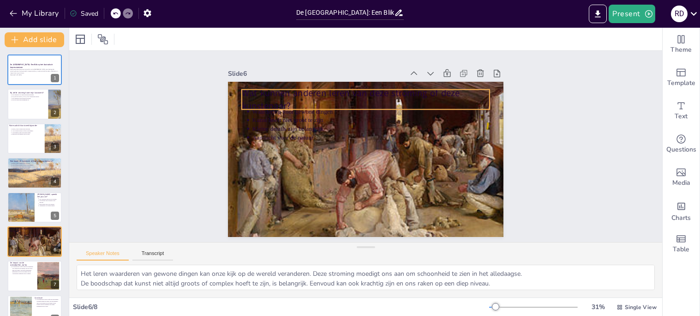
click at [380, 126] on p "Kleine details zijn belangrijk" at bounding box center [371, 128] width 238 height 9
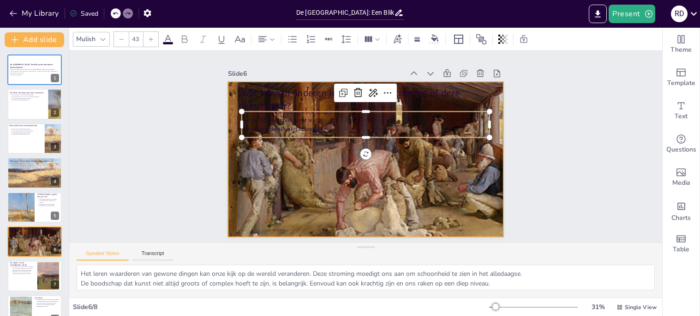
click at [368, 197] on div at bounding box center [365, 159] width 275 height 183
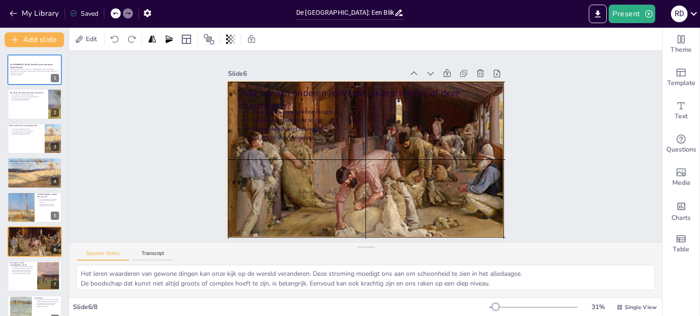
click at [370, 84] on div at bounding box center [365, 159] width 275 height 183
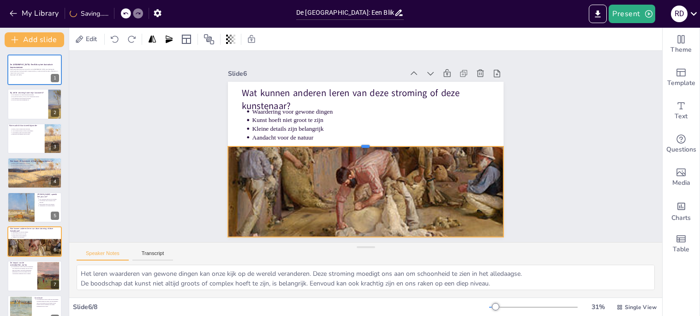
drag, startPoint x: 366, startPoint y: 80, endPoint x: 360, endPoint y: 145, distance: 64.9
click at [360, 145] on div at bounding box center [365, 142] width 275 height 7
click at [618, 185] on div "Slide 1 De Heidelberg School: Een Blik op het Australisch Impressionisme Deze p…" at bounding box center [365, 146] width 593 height 191
click at [438, 198] on div at bounding box center [365, 159] width 275 height 183
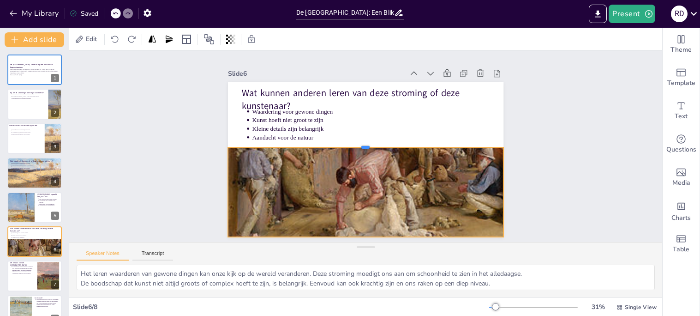
click at [366, 146] on div at bounding box center [365, 143] width 275 height 7
click at [594, 146] on div "Slide 1 De Heidelberg School: Een Blik op het Australisch Impressionisme Deze p…" at bounding box center [365, 146] width 593 height 191
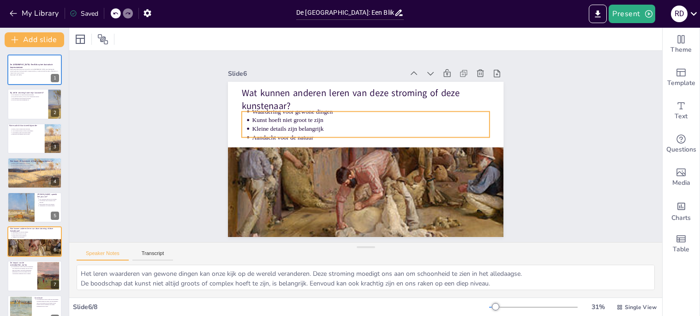
click at [314, 122] on p "Kunst hoeft niet groot te zijn" at bounding box center [371, 120] width 238 height 9
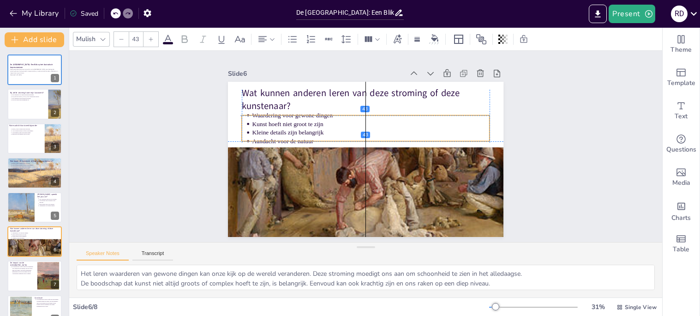
drag, startPoint x: 314, startPoint y: 122, endPoint x: 313, endPoint y: 128, distance: 5.7
click at [313, 128] on ul "Waardering voor gewone dingen Kunst hoeft niet groot te zijn Kleine details zij…" at bounding box center [366, 128] width 248 height 35
click at [581, 132] on div "Slide 1 De Heidelberg School: Een Blik op het Australisch Impressionisme Deze p…" at bounding box center [365, 146] width 593 height 191
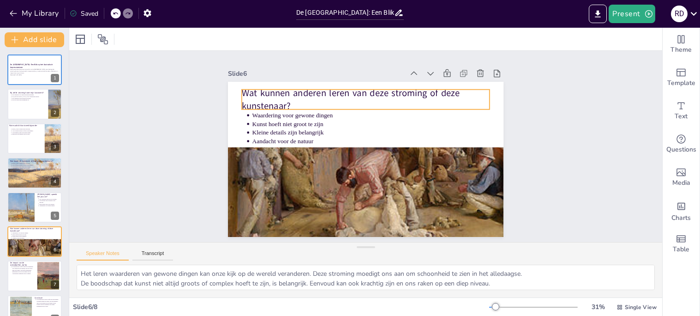
click at [287, 108] on p "Wat kunnen anderen leren van deze stroming of deze kunstenaar?" at bounding box center [366, 99] width 248 height 26
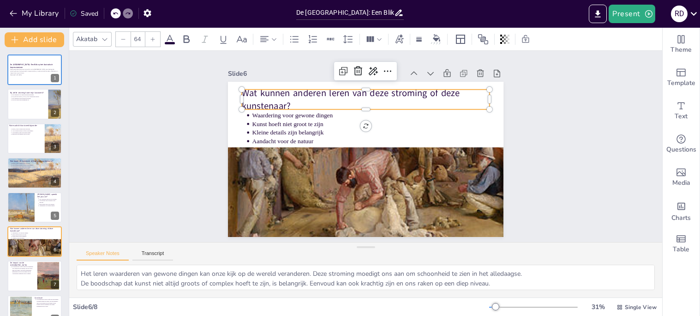
click at [289, 103] on p "Wat kunnen anderen leren van deze stroming of deze kunstenaar?" at bounding box center [366, 99] width 248 height 26
click at [299, 107] on p "Wat kunnen anderen leren van deze stroming of deze kunstenaar?" at bounding box center [366, 99] width 248 height 26
click at [297, 105] on p "Wat kunnen anderen leren van deze stroming of deze kunstenaar?" at bounding box center [366, 99] width 248 height 26
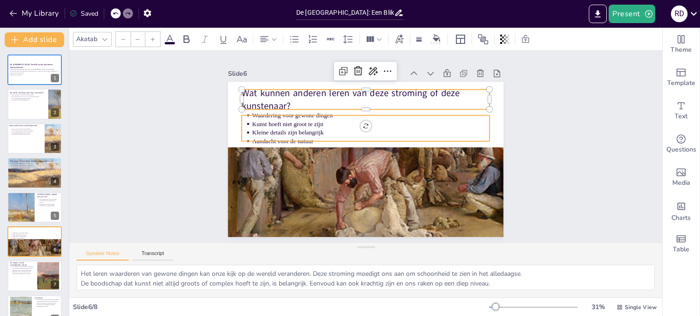
type input "43"
click at [308, 138] on p "Aandacht voor de natuur" at bounding box center [371, 141] width 238 height 9
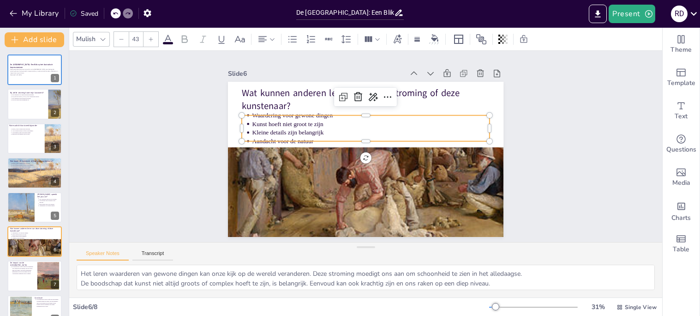
click at [513, 138] on div "Slide 1 De Heidelberg School: Een Blik op het Australisch Impressionisme Deze p…" at bounding box center [365, 146] width 327 height 181
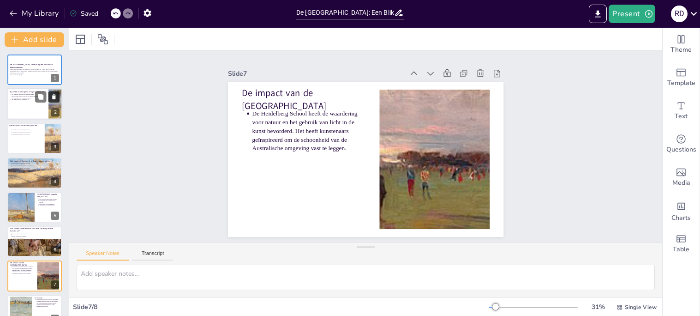
click at [48, 100] on button at bounding box center [53, 96] width 11 height 11
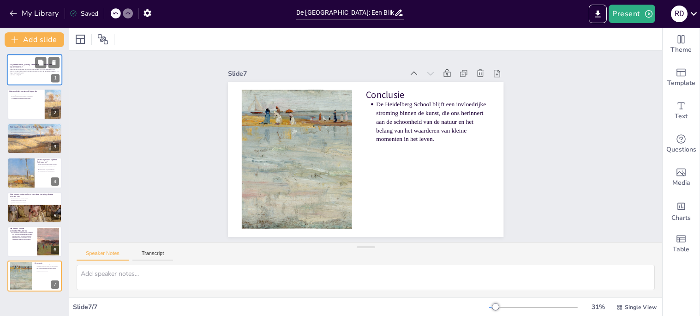
click at [26, 84] on div at bounding box center [34, 69] width 55 height 31
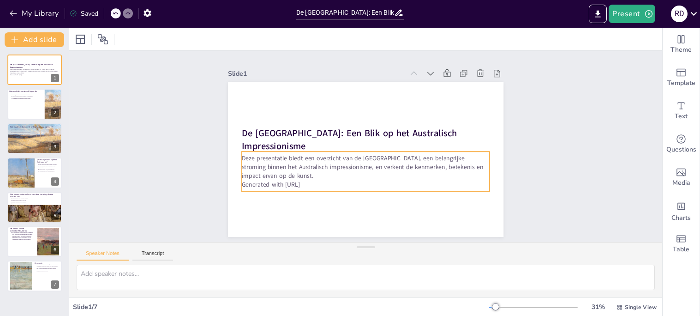
click at [317, 180] on p "Generated with [URL]" at bounding box center [366, 184] width 248 height 9
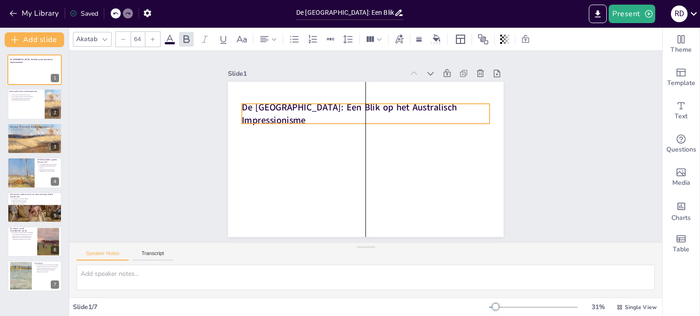
drag, startPoint x: 282, startPoint y: 136, endPoint x: 281, endPoint y: 110, distance: 25.9
click at [281, 110] on strong "De [GEOGRAPHIC_DATA]: Een Blik op het Australisch Impressionisme" at bounding box center [349, 113] width 215 height 25
click at [532, 145] on div "Slide 1 De Heidelberg School: Een Blik op het Australisch Impressionisme Slide …" at bounding box center [365, 146] width 593 height 191
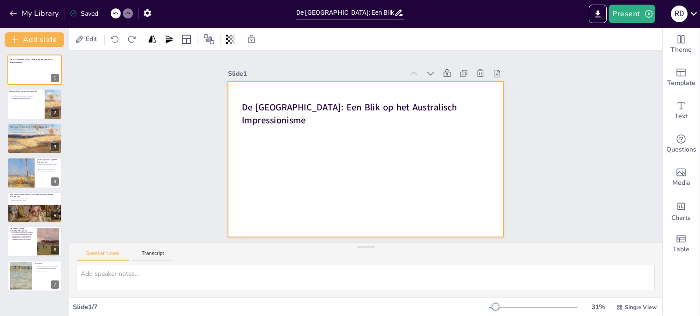
click at [342, 220] on div at bounding box center [365, 159] width 275 height 155
click at [508, 163] on div "Slide 1 De Heidelberg School: Een Blik op het Australisch Impressionisme Slide …" at bounding box center [365, 146] width 327 height 181
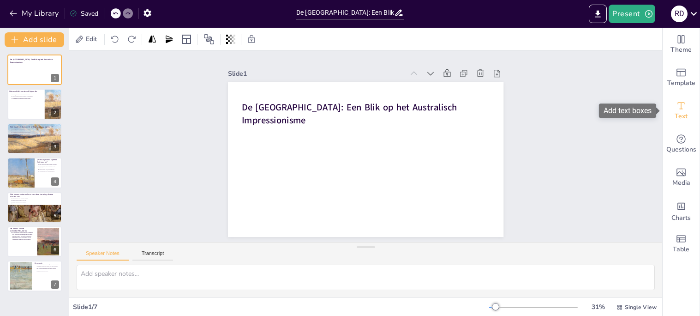
click at [677, 109] on icon "Add text boxes" at bounding box center [681, 105] width 11 height 11
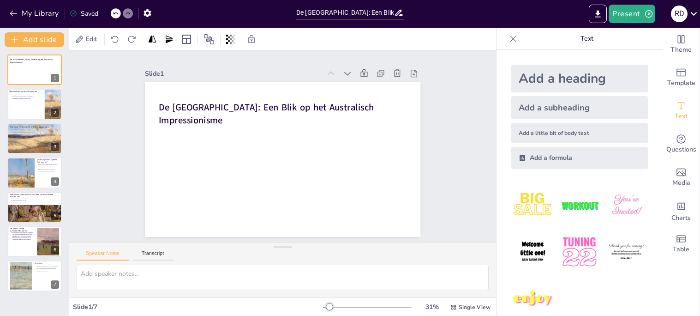
click at [573, 136] on div "Add a little bit of body text" at bounding box center [579, 133] width 137 height 20
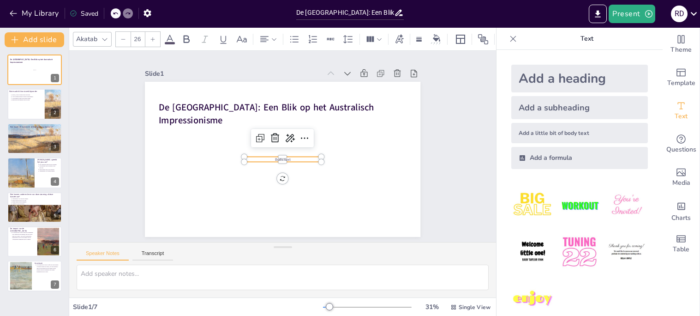
click at [287, 158] on span "Body text" at bounding box center [283, 158] width 16 height 5
click at [448, 177] on div "Slide 1 De Heidelberg School: Een Blik op het Australisch Impressionisme Gemaak…" at bounding box center [282, 146] width 427 height 191
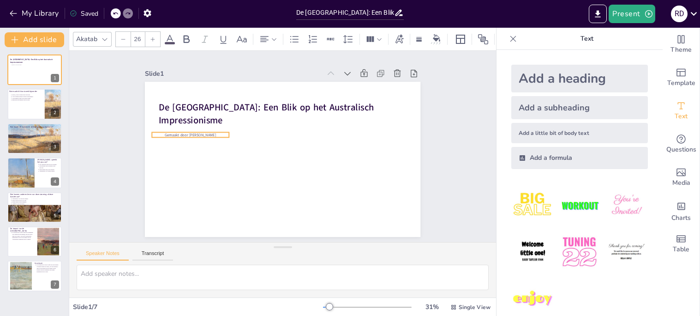
drag, startPoint x: 305, startPoint y: 158, endPoint x: 213, endPoint y: 134, distance: 95.5
click at [213, 134] on span "Gemaakt door [PERSON_NAME]" at bounding box center [190, 134] width 51 height 5
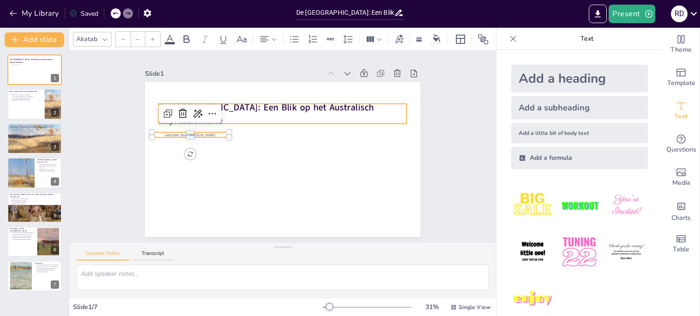
type input "64"
click at [245, 109] on strong "De [GEOGRAPHIC_DATA]: Een Blik op het Australisch Impressionisme" at bounding box center [266, 113] width 215 height 25
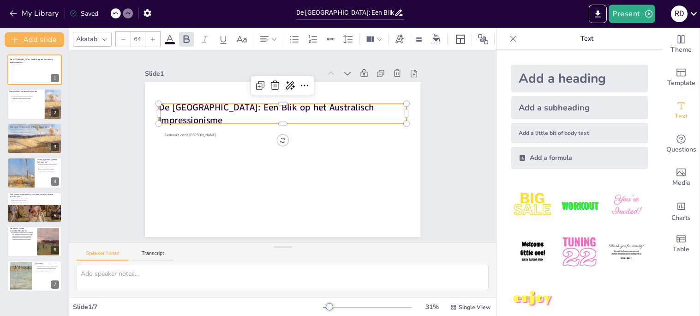
click at [256, 106] on strong "De [GEOGRAPHIC_DATA]: Een Blik op het Australisch Impressionisme" at bounding box center [266, 113] width 215 height 25
click at [253, 108] on strong "De [GEOGRAPHIC_DATA]: Een Blik op het Australisch Impressionisme" at bounding box center [266, 113] width 215 height 25
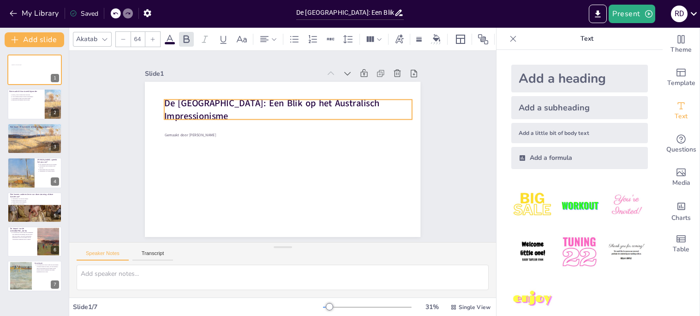
drag, startPoint x: 253, startPoint y: 108, endPoint x: 259, endPoint y: 103, distance: 6.9
click at [259, 103] on span "De [GEOGRAPHIC_DATA]: Een Blik op het Australisch Impressionisme" at bounding box center [271, 108] width 215 height 25
click at [260, 103] on span "De [GEOGRAPHIC_DATA]: Een Blik op het Australisch Impressionisme" at bounding box center [273, 108] width 215 height 25
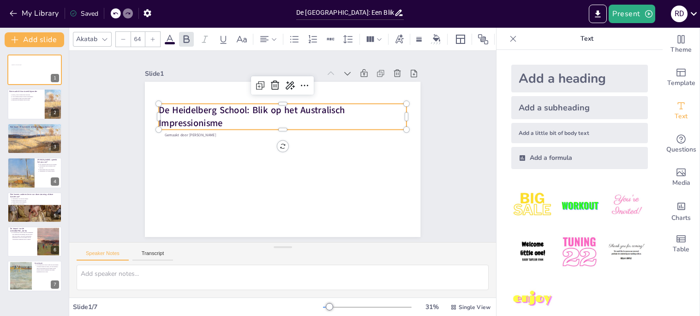
click at [230, 122] on p "De Heidelberg School: Blik op het Australisch Impressionisme" at bounding box center [283, 117] width 248 height 26
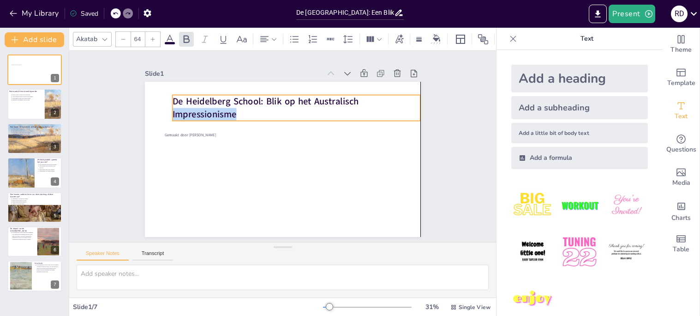
drag, startPoint x: 230, startPoint y: 122, endPoint x: 244, endPoint y: 113, distance: 16.8
click at [244, 113] on p "De Heidelberg School: Blik op het Australisch Impressionisme" at bounding box center [297, 108] width 248 height 26
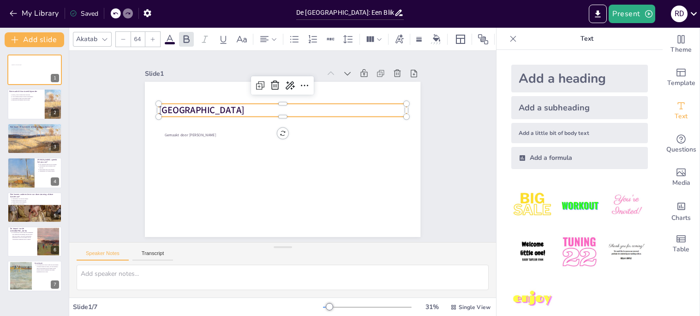
click at [468, 122] on div "Slide 1 Gemaakt door [PERSON_NAME] De Heidelberg School Slide 2 Wat maakt dit k…" at bounding box center [282, 146] width 427 height 191
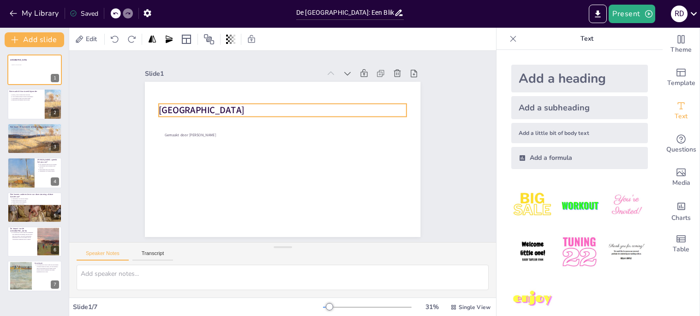
click at [219, 107] on span "[GEOGRAPHIC_DATA]" at bounding box center [201, 110] width 85 height 12
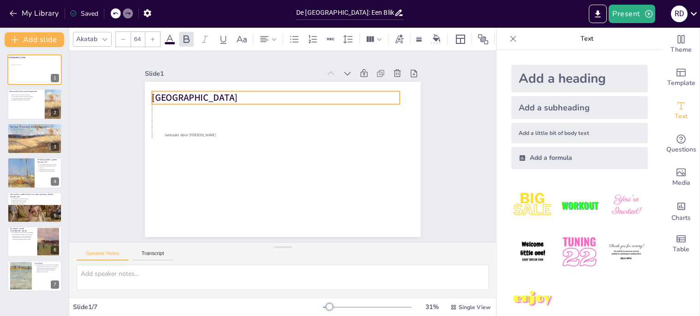
drag, startPoint x: 219, startPoint y: 107, endPoint x: 211, endPoint y: 94, distance: 14.5
click at [211, 94] on span "[GEOGRAPHIC_DATA]" at bounding box center [194, 97] width 85 height 12
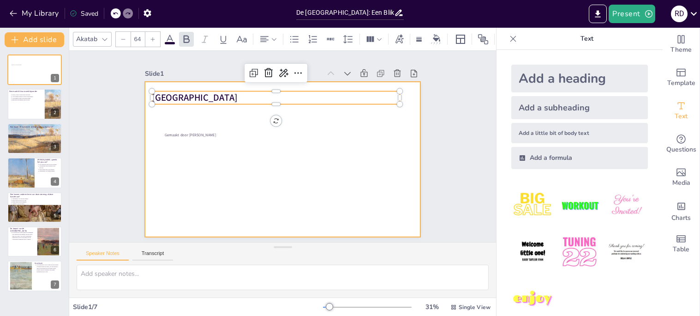
click at [201, 137] on div at bounding box center [282, 159] width 275 height 155
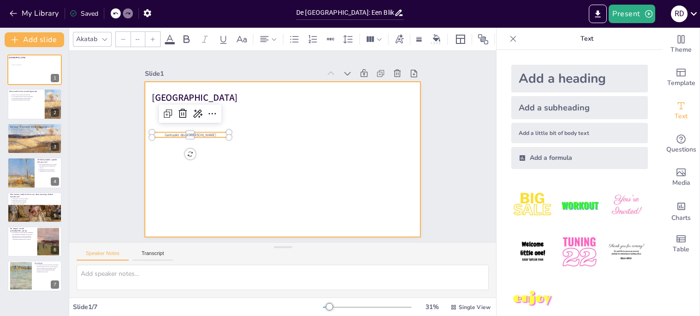
type input "26"
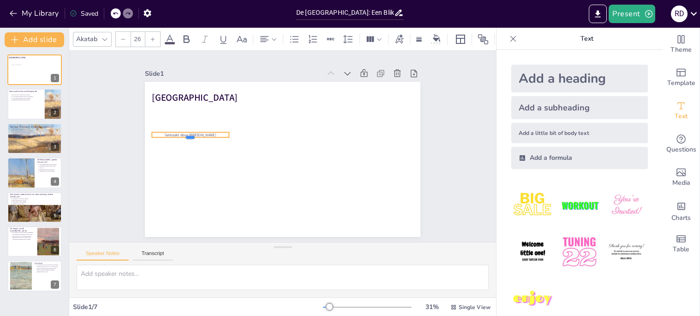
drag, startPoint x: 201, startPoint y: 137, endPoint x: 204, endPoint y: 120, distance: 17.0
click at [204, 120] on div "De Heidelberg School Gemaakt door [PERSON_NAME]" at bounding box center [282, 159] width 275 height 155
click at [204, 120] on div at bounding box center [197, 113] width 15 height 15
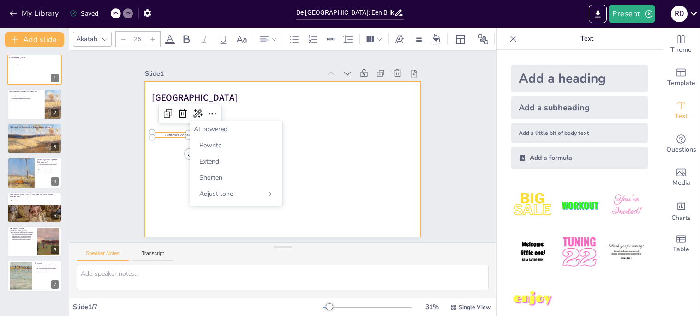
click at [313, 121] on div at bounding box center [282, 159] width 275 height 155
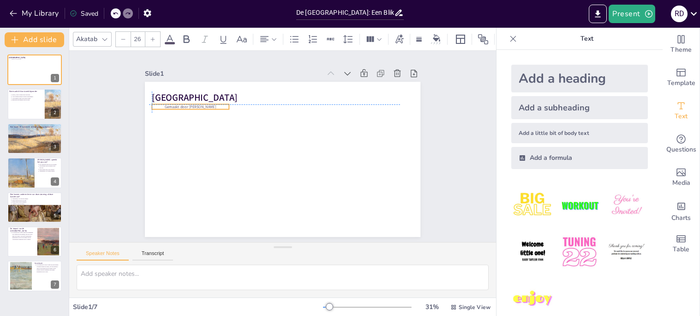
drag, startPoint x: 183, startPoint y: 135, endPoint x: 180, endPoint y: 110, distance: 25.1
click at [180, 82] on div "De Heidelberg School Gemaakt door [PERSON_NAME]" at bounding box center [282, 82] width 275 height 0
click at [180, 110] on div at bounding box center [190, 112] width 77 height 7
type input "49.2"
drag, startPoint x: 230, startPoint y: 111, endPoint x: 211, endPoint y: 115, distance: 19.5
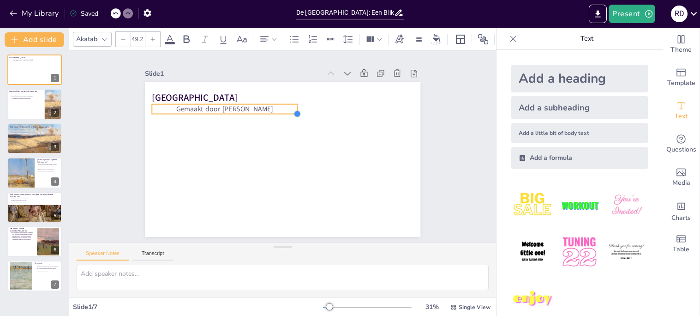
click at [211, 115] on div "De Heidelberg School Gemaakt door [PERSON_NAME]" at bounding box center [282, 159] width 275 height 155
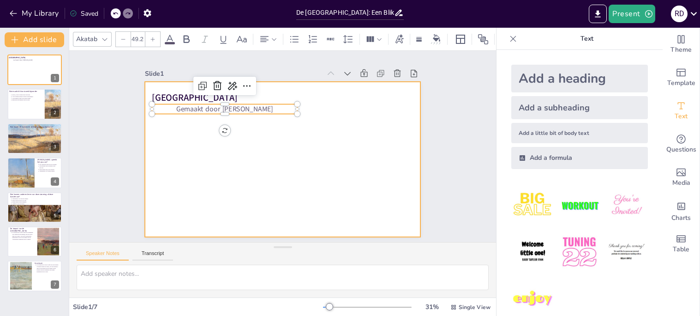
click at [317, 147] on div at bounding box center [282, 159] width 275 height 155
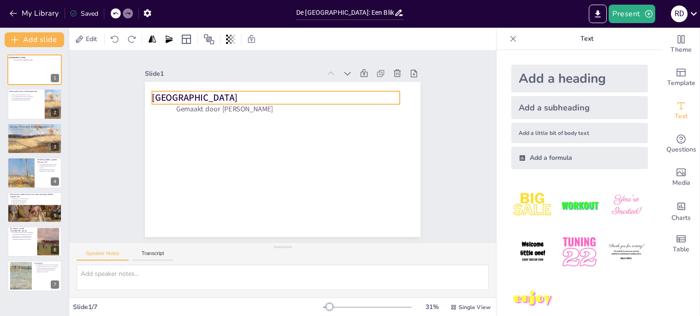
click at [222, 95] on span "[GEOGRAPHIC_DATA]" at bounding box center [194, 97] width 85 height 12
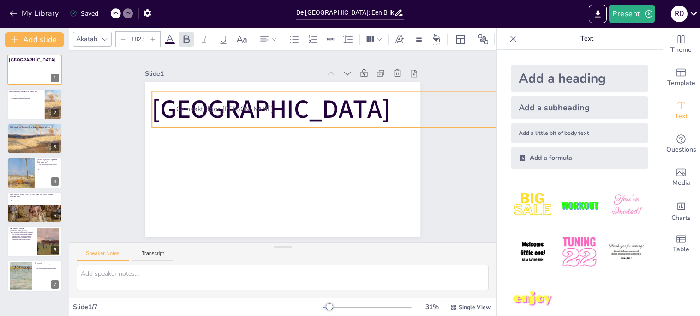
type input "185.2"
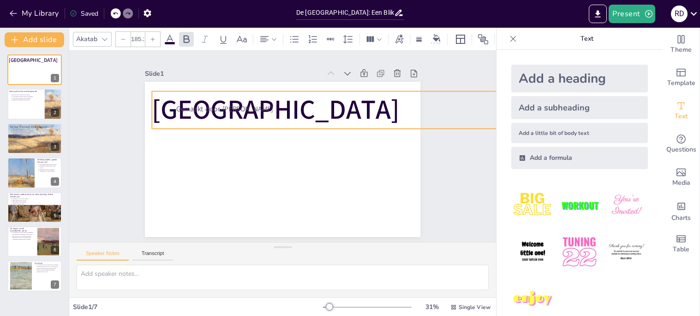
drag, startPoint x: 401, startPoint y: 105, endPoint x: 454, endPoint y: 129, distance: 58.9
click at [454, 129] on div "Slide 1 De Heidelberg School Gemaakt door [PERSON_NAME] Slide 2 Wat maakt dit k…" at bounding box center [282, 146] width 427 height 191
click at [449, 135] on div "Slide 1 De Heidelberg School Gemaakt door [PERSON_NAME] Slide 2 Wat maakt dit k…" at bounding box center [282, 146] width 427 height 191
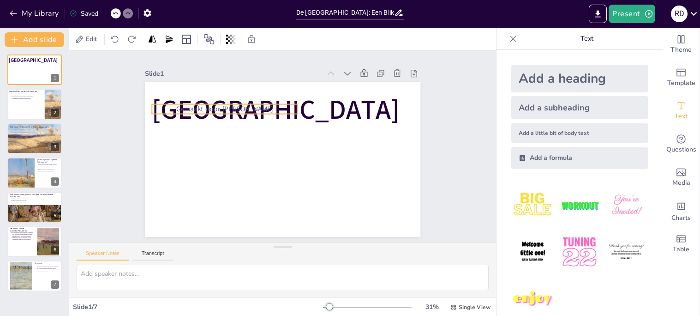
click at [254, 109] on span "Gemaakt door [PERSON_NAME]" at bounding box center [224, 109] width 97 height 10
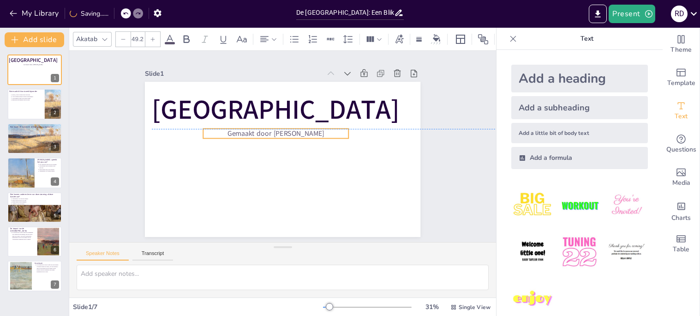
drag, startPoint x: 254, startPoint y: 109, endPoint x: 305, endPoint y: 131, distance: 55.6
click at [305, 131] on span "Gemaakt door [PERSON_NAME]" at bounding box center [276, 133] width 97 height 10
click at [473, 170] on div "Slide 1 De Heidelberg School Gemaakt door [PERSON_NAME] Slide 2 Wat maakt dit k…" at bounding box center [282, 146] width 427 height 191
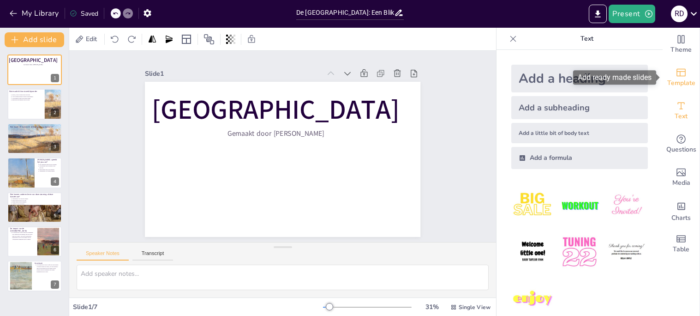
click at [678, 75] on icon "Add ready made slides" at bounding box center [681, 72] width 11 height 11
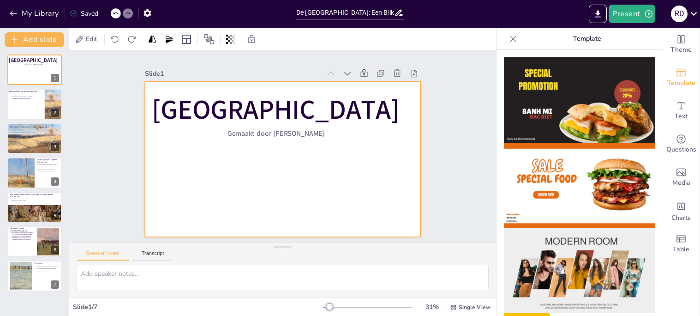
click at [288, 158] on div at bounding box center [282, 159] width 275 height 155
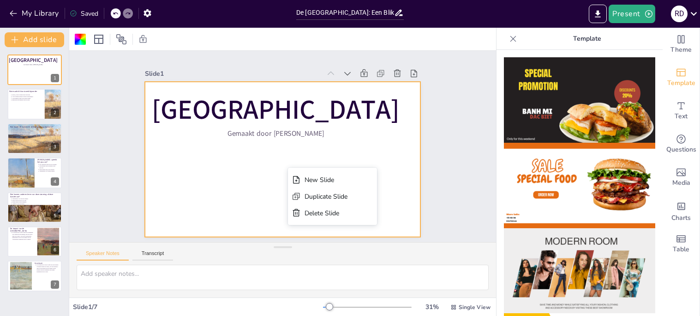
click at [443, 173] on div "Slide 1 De Heidelberg School Gemaakt door [PERSON_NAME] Slide 2 Wat maakt dit k…" at bounding box center [282, 146] width 327 height 181
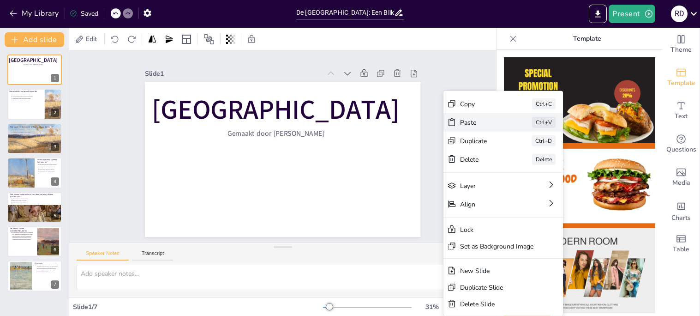
click at [476, 119] on div "Paste" at bounding box center [483, 122] width 46 height 9
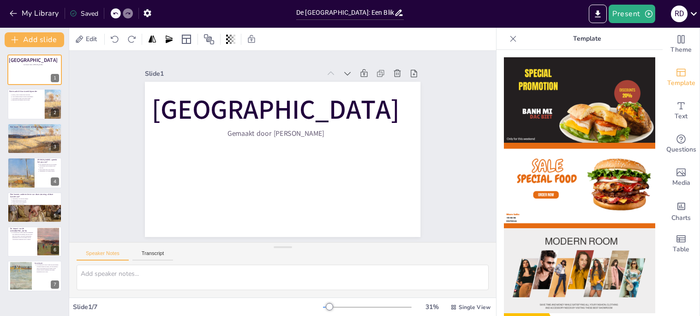
click at [453, 190] on div "Slide 1 De Heidelberg School Gemaakt door [PERSON_NAME] Slide 2 Wat maakt dit k…" at bounding box center [282, 146] width 427 height 191
click at [514, 45] on div at bounding box center [513, 38] width 15 height 15
